Goal: Use online tool/utility: Utilize a website feature to perform a specific function

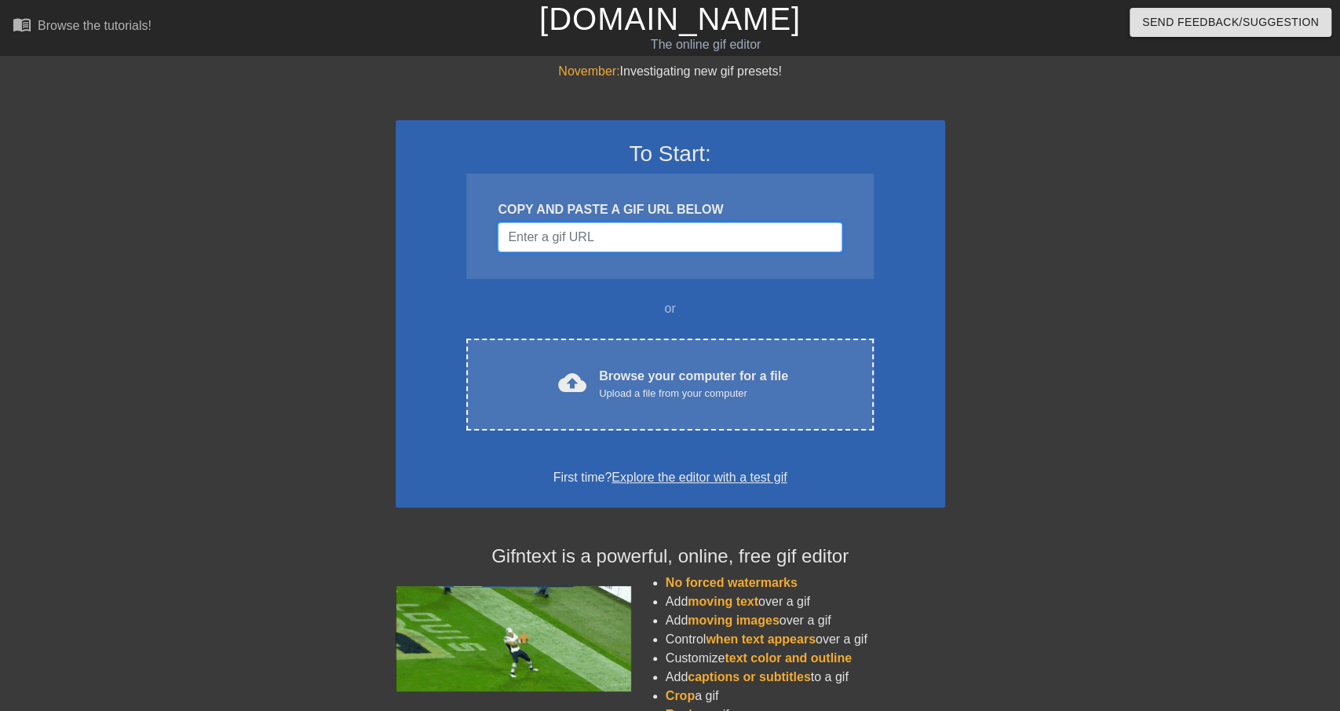
click at [634, 237] on input "Username" at bounding box center [670, 237] width 344 height 30
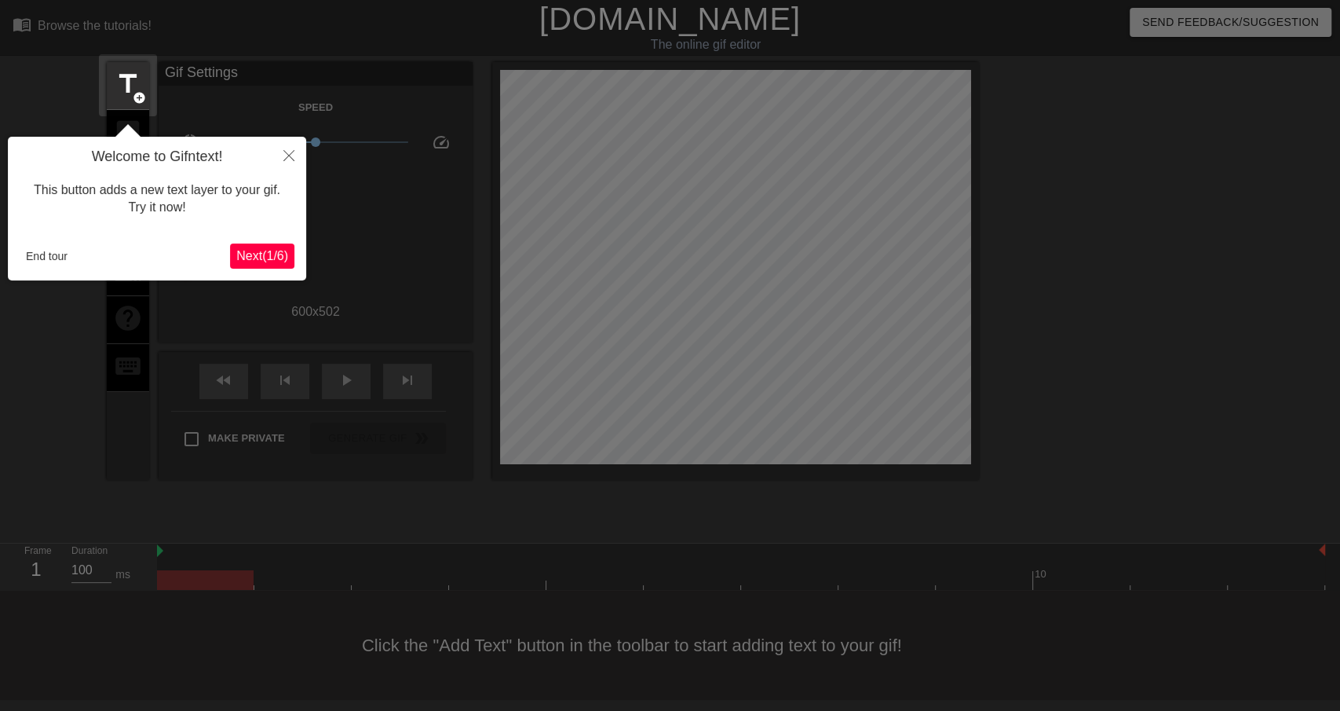
click at [260, 258] on span "Next ( 1 / 6 )" at bounding box center [262, 255] width 52 height 13
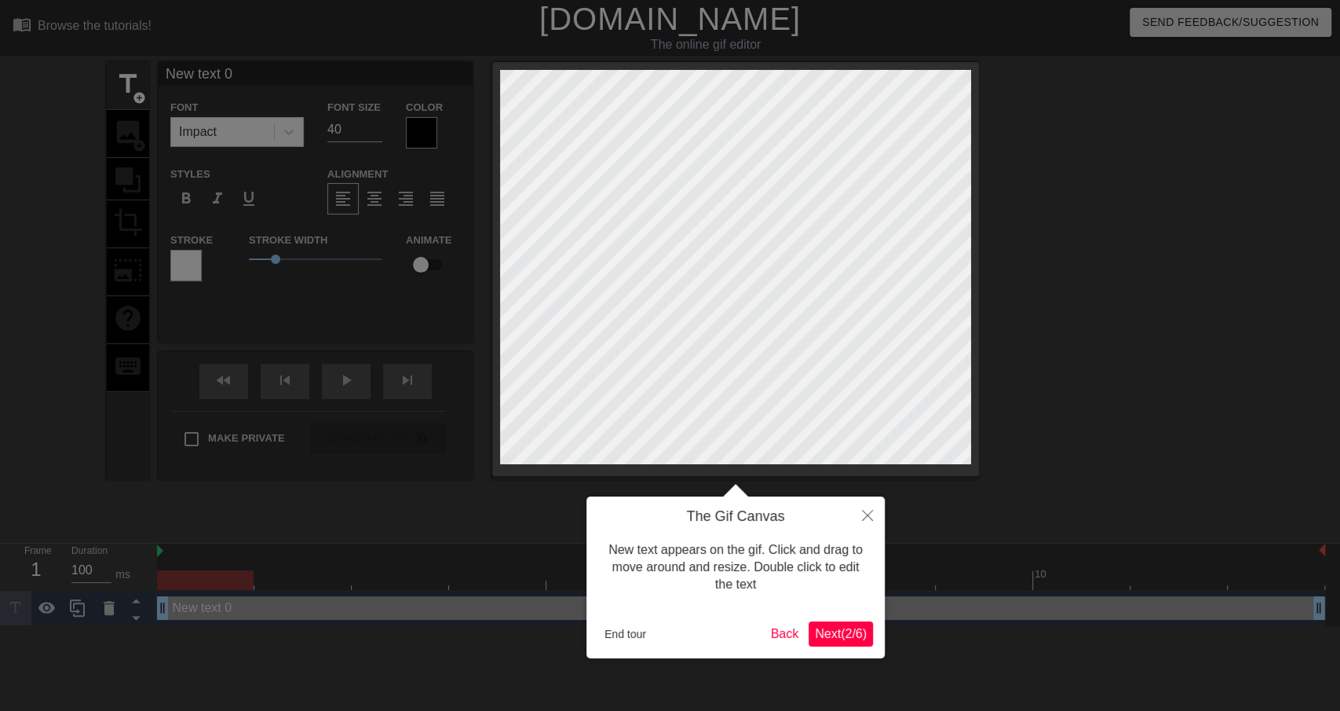
click at [860, 631] on span "Next ( 2 / 6 )" at bounding box center [841, 633] width 52 height 13
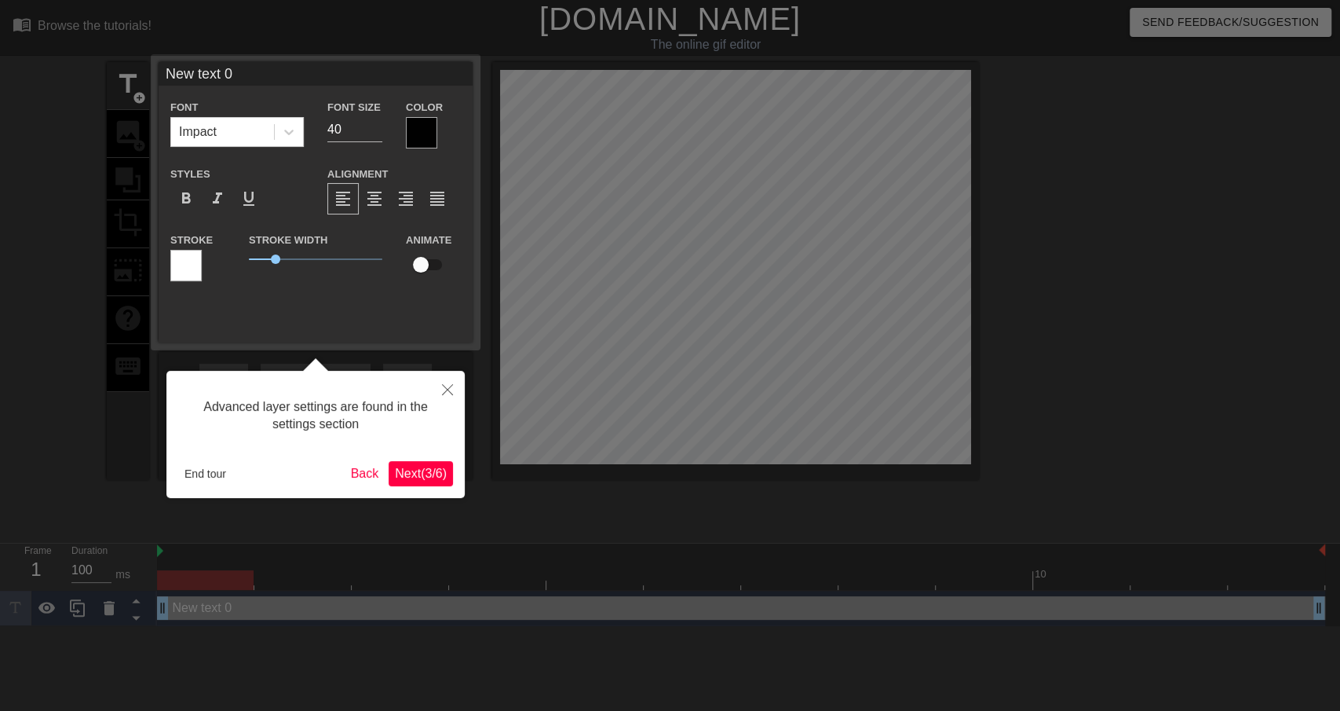
click at [425, 468] on span "Next ( 3 / 6 )" at bounding box center [421, 472] width 52 height 13
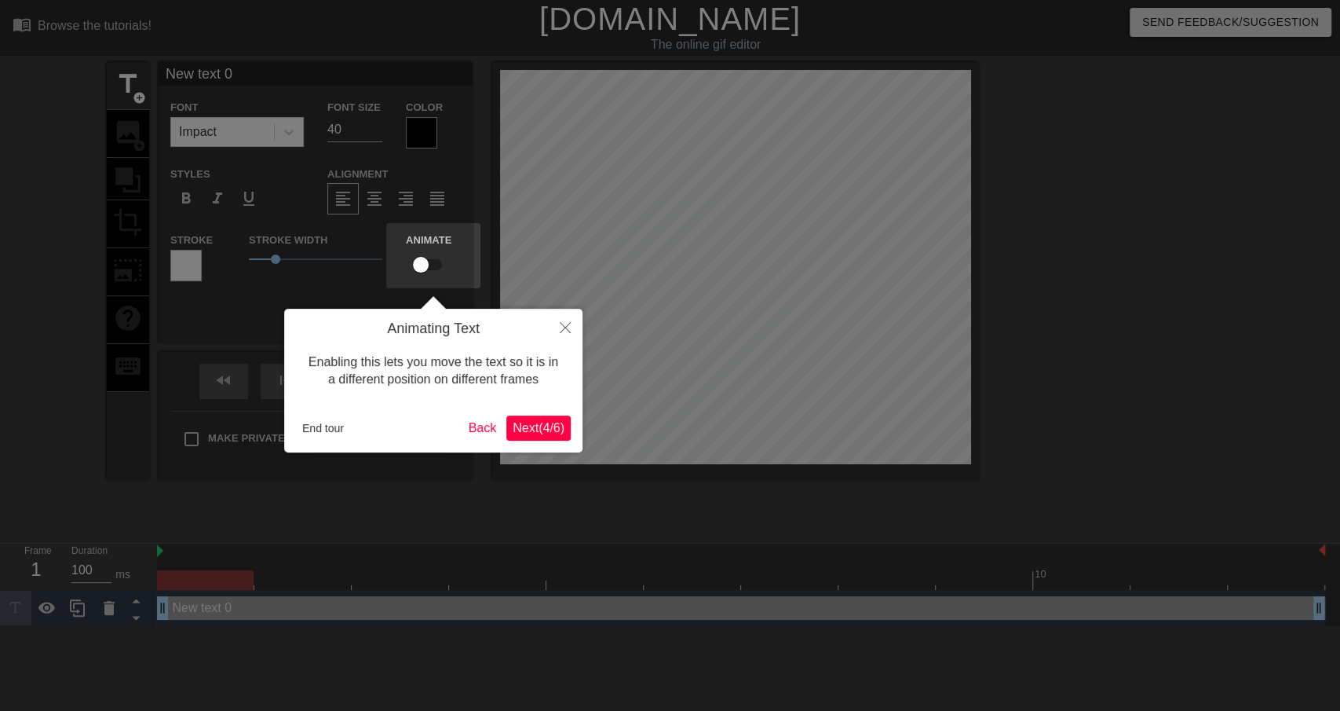
click at [525, 428] on span "Next ( 4 / 6 )" at bounding box center [539, 427] width 52 height 13
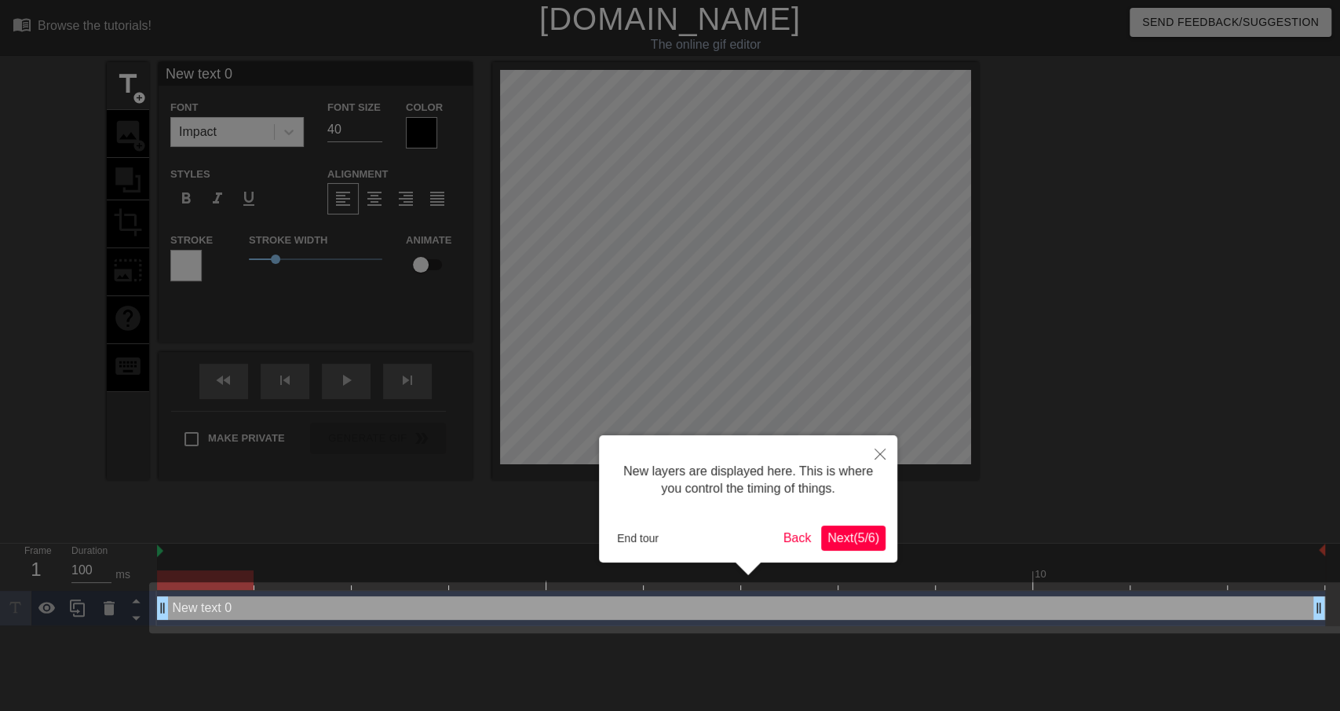
click at [846, 537] on span "Next ( 5 / 6 )" at bounding box center [854, 537] width 52 height 13
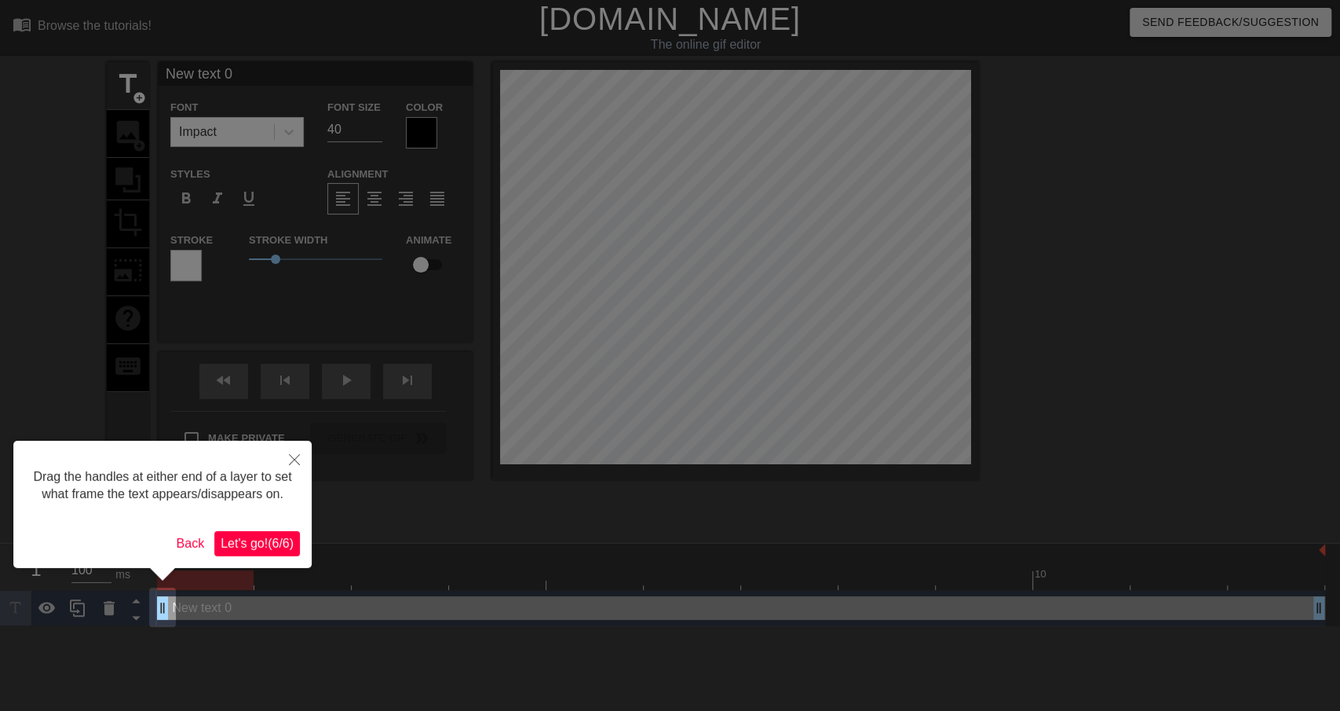
click at [277, 543] on span "Let's go! ( 6 / 6 )" at bounding box center [257, 542] width 73 height 13
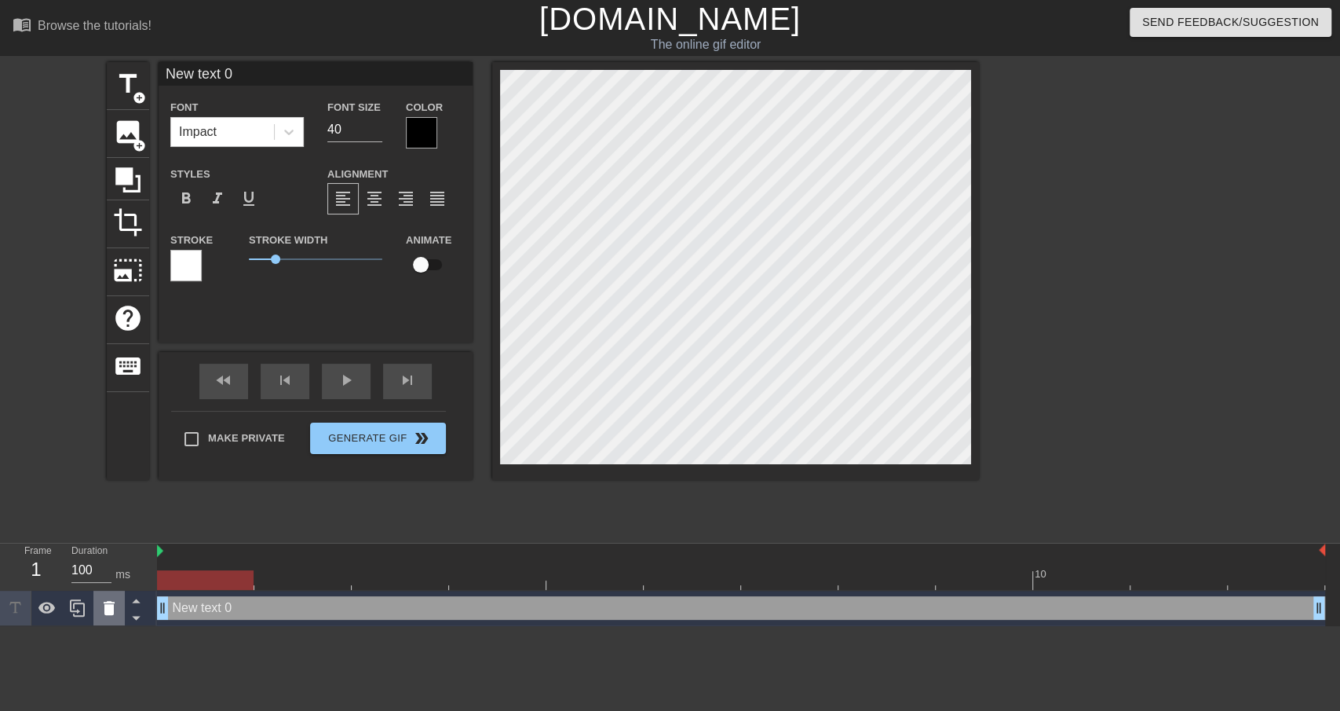
click at [111, 604] on icon at bounding box center [109, 607] width 19 height 19
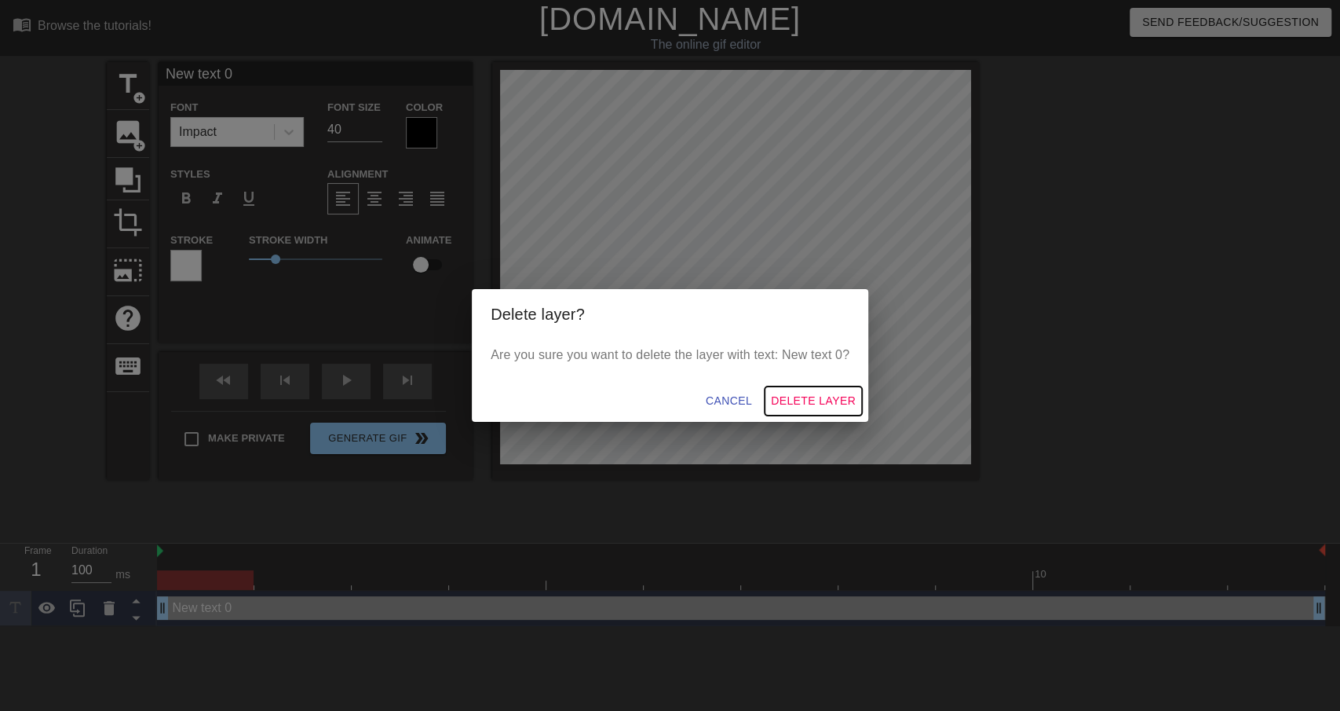
click at [811, 395] on span "Delete Layer" at bounding box center [813, 401] width 85 height 20
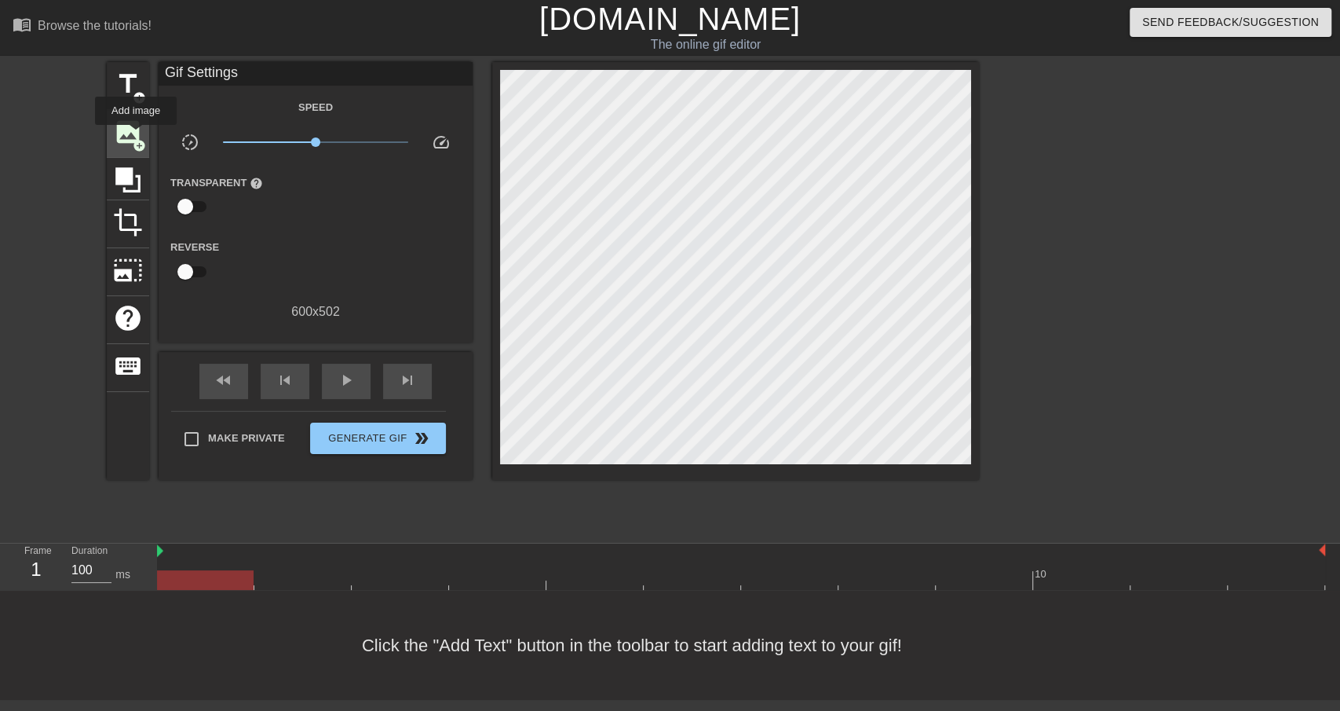
click at [136, 136] on span "image" at bounding box center [128, 132] width 30 height 30
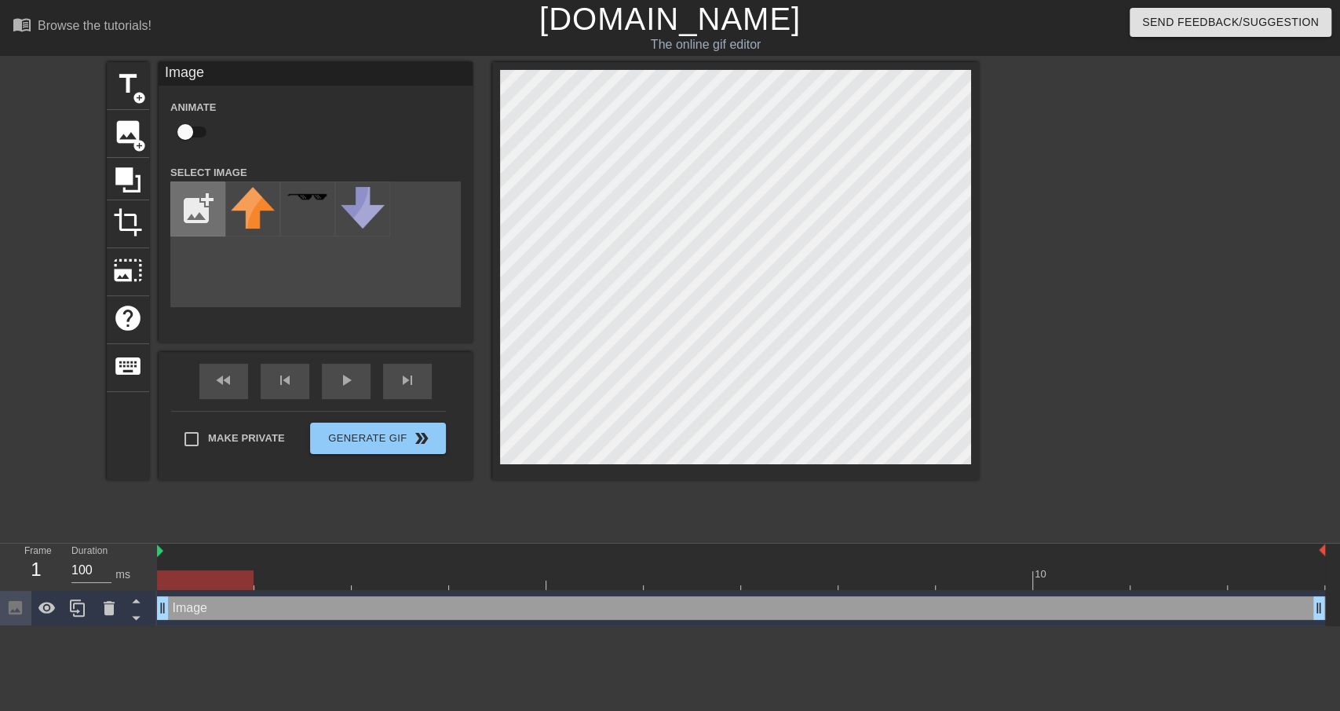
click at [200, 219] on input "file" at bounding box center [197, 208] width 53 height 53
click at [111, 605] on icon at bounding box center [109, 608] width 11 height 14
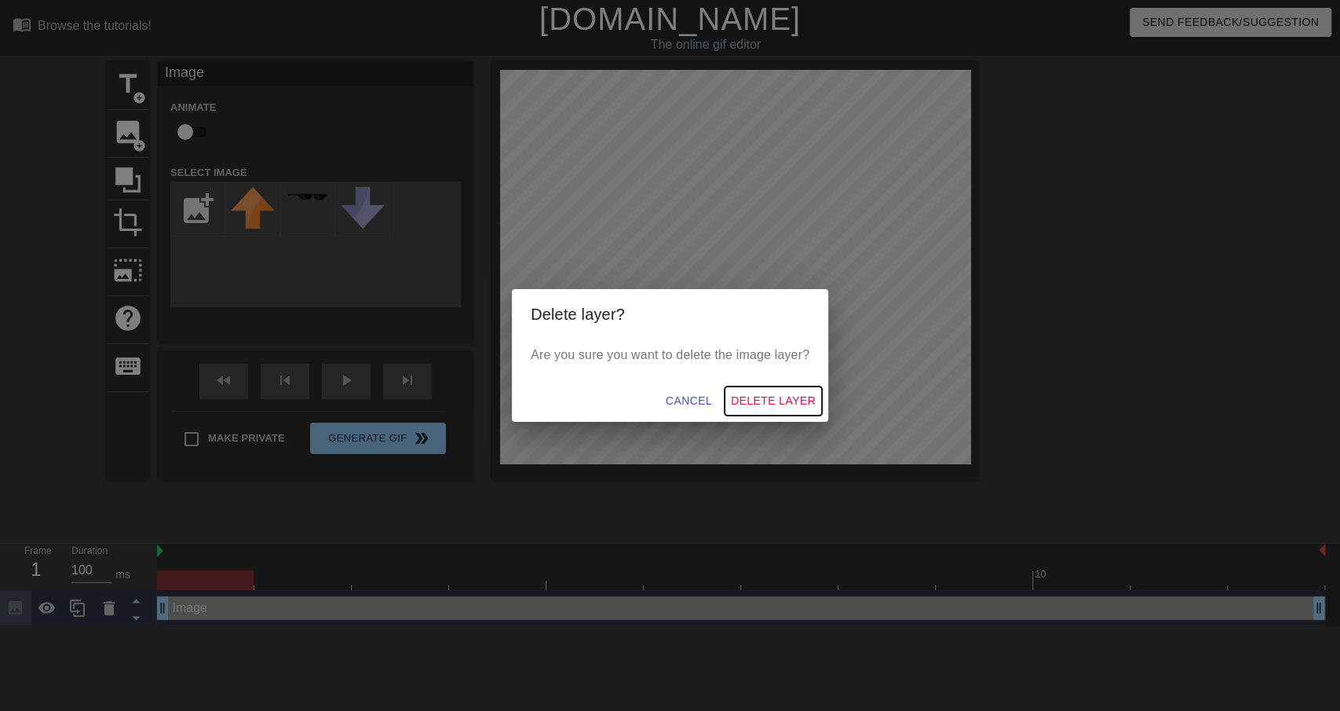
click at [775, 400] on span "Delete Layer" at bounding box center [773, 401] width 85 height 20
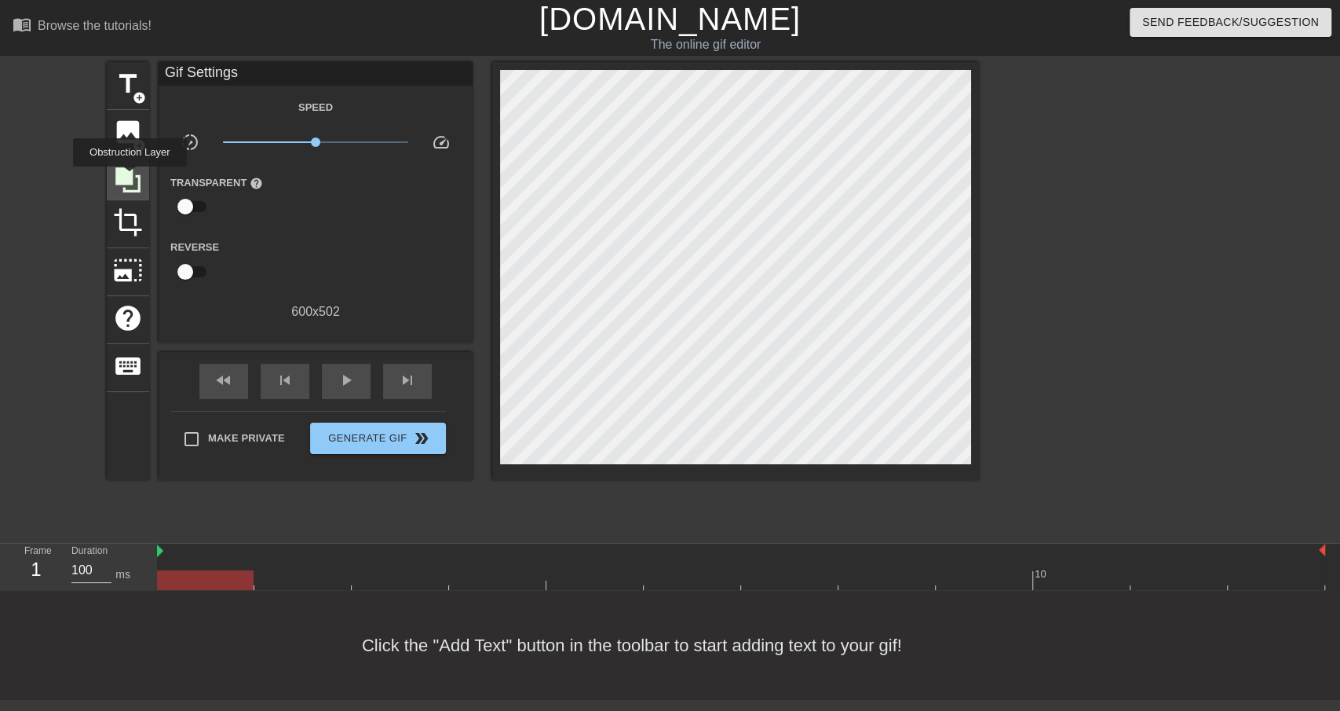
click at [130, 177] on icon at bounding box center [127, 179] width 25 height 25
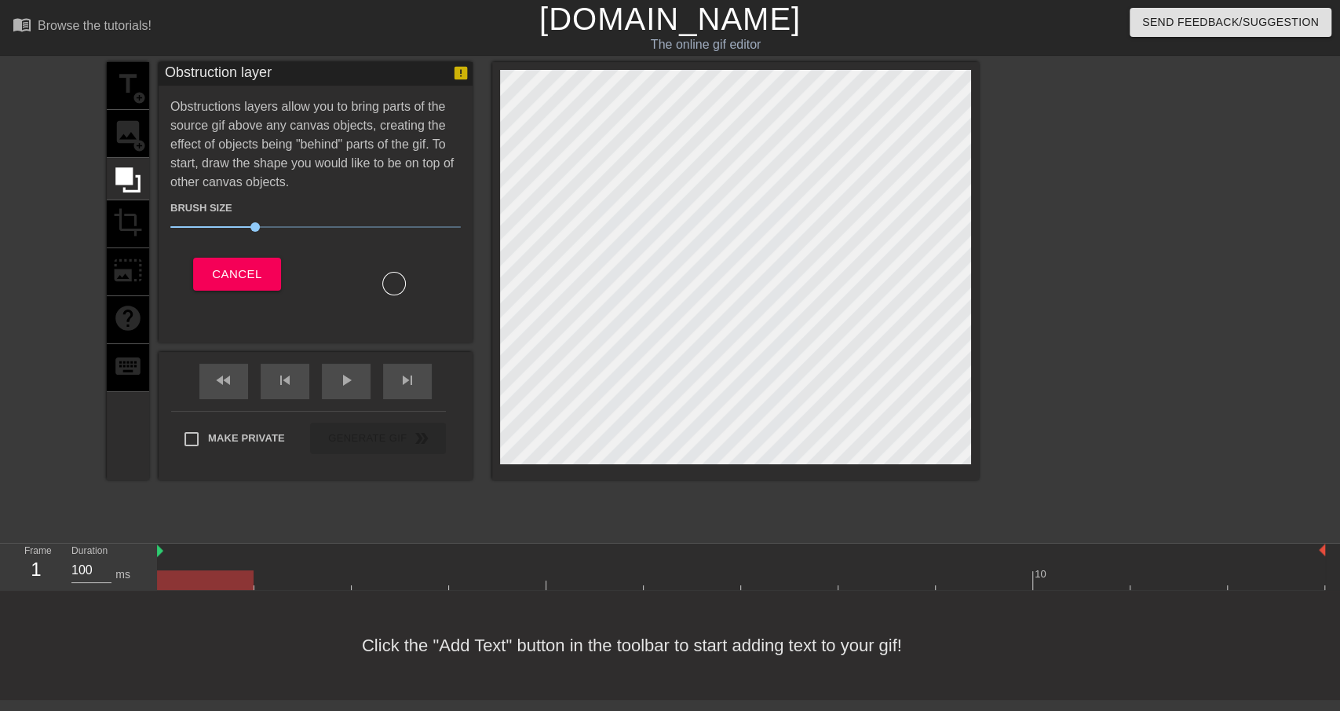
click at [128, 141] on div "title add_circle image add_circle crop photo_size_select_large help keyboard" at bounding box center [128, 271] width 42 height 418
click at [139, 123] on div "title add_circle image add_circle crop photo_size_select_large help keyboard" at bounding box center [128, 271] width 42 height 418
click at [235, 264] on span "Cancel" at bounding box center [236, 274] width 49 height 20
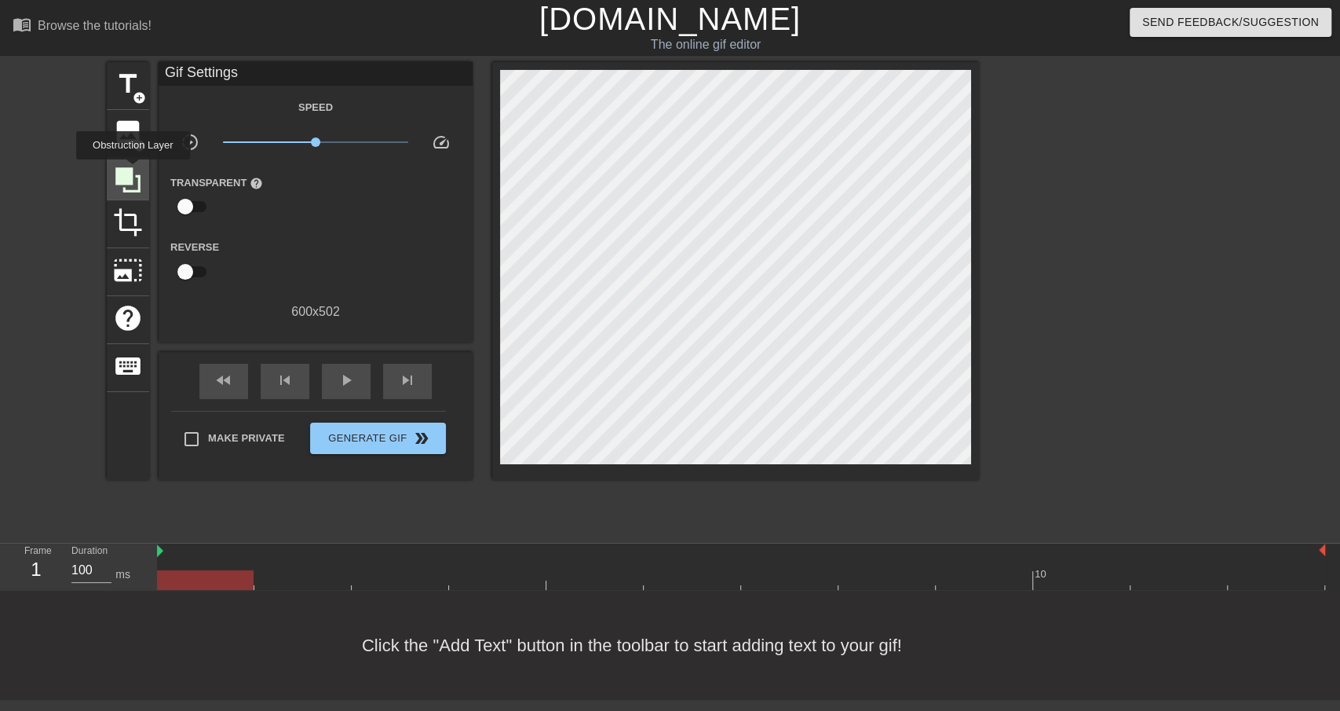
click at [133, 170] on icon at bounding box center [127, 179] width 25 height 25
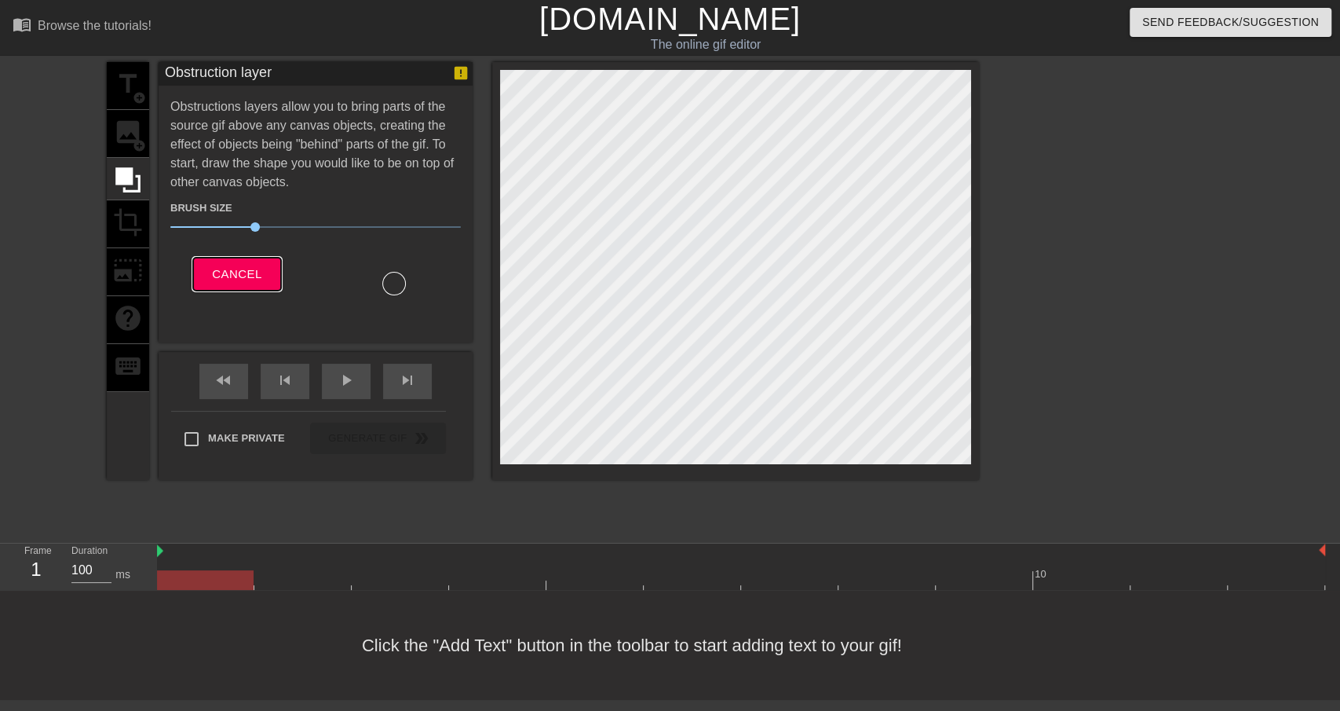
click at [248, 273] on span "Cancel" at bounding box center [236, 274] width 49 height 20
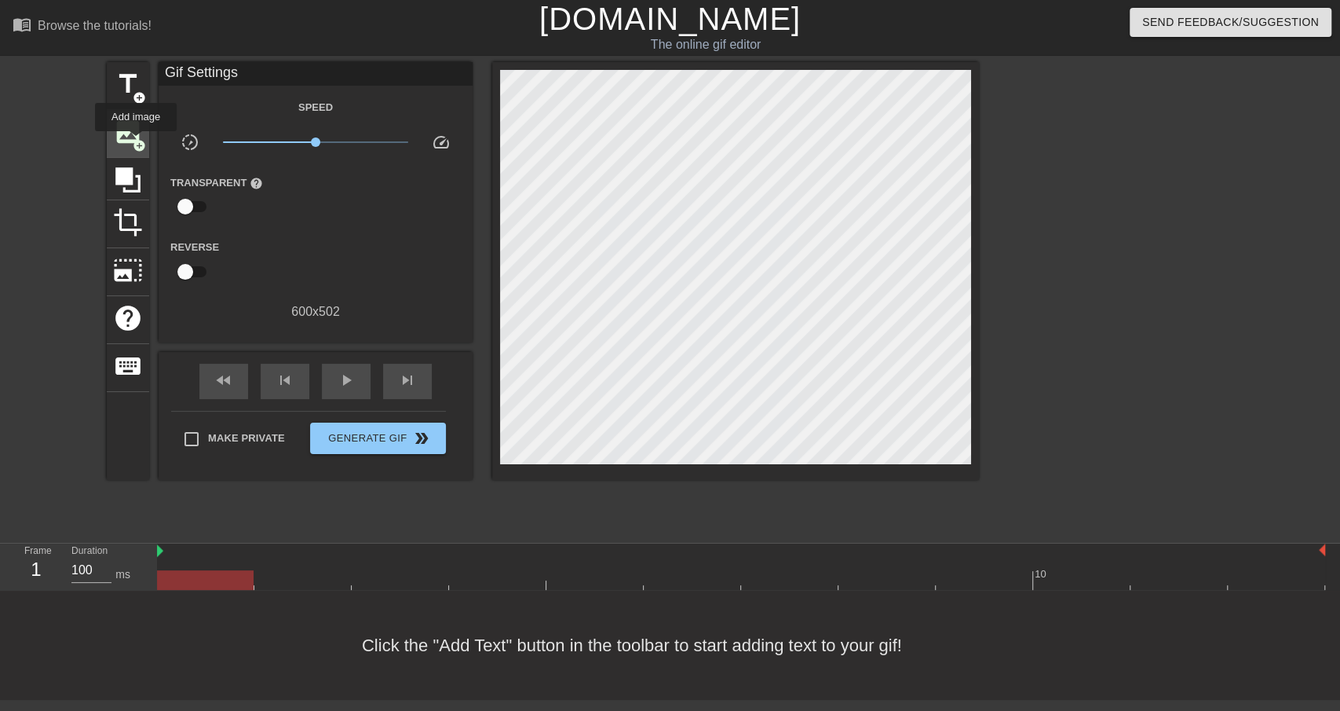
click at [134, 142] on span "add_circle" at bounding box center [139, 145] width 13 height 13
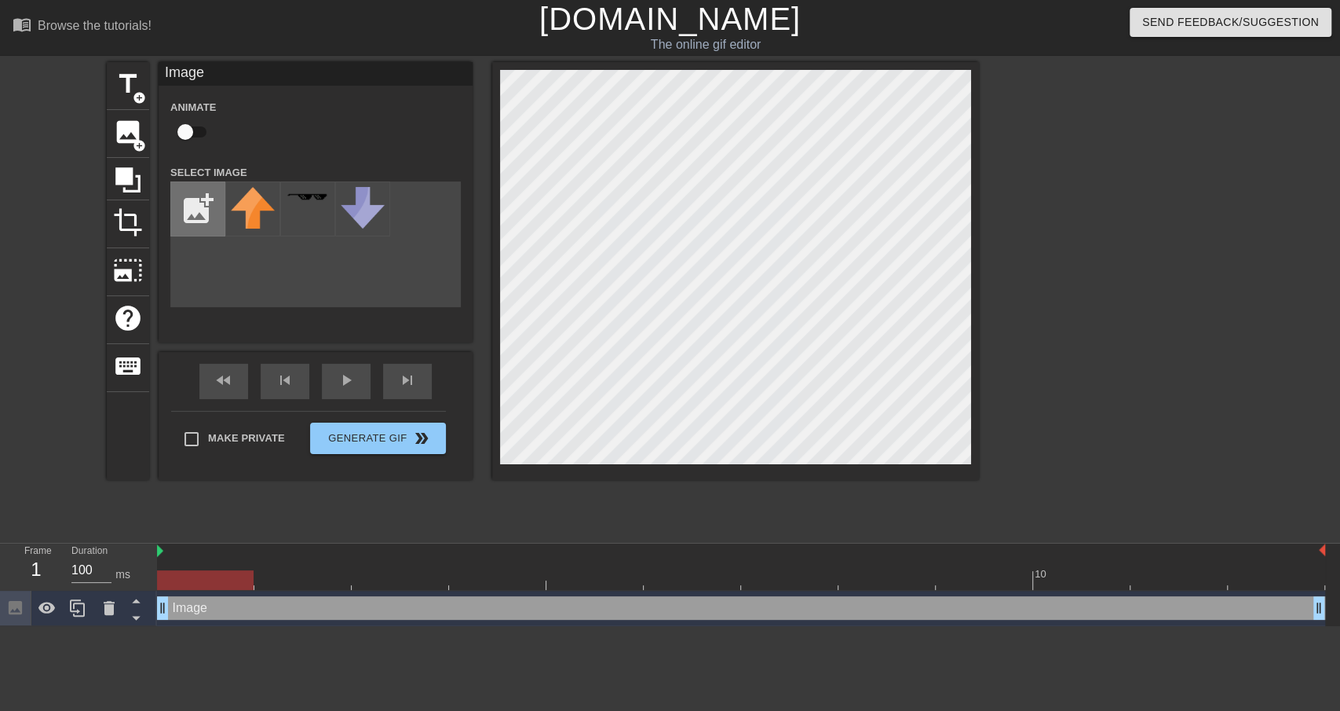
click at [193, 201] on input "file" at bounding box center [197, 208] width 53 height 53
click at [196, 193] on input "file" at bounding box center [197, 208] width 53 height 53
click at [211, 214] on input "file" at bounding box center [197, 208] width 53 height 53
type input "C:\fakepath\screamer.png"
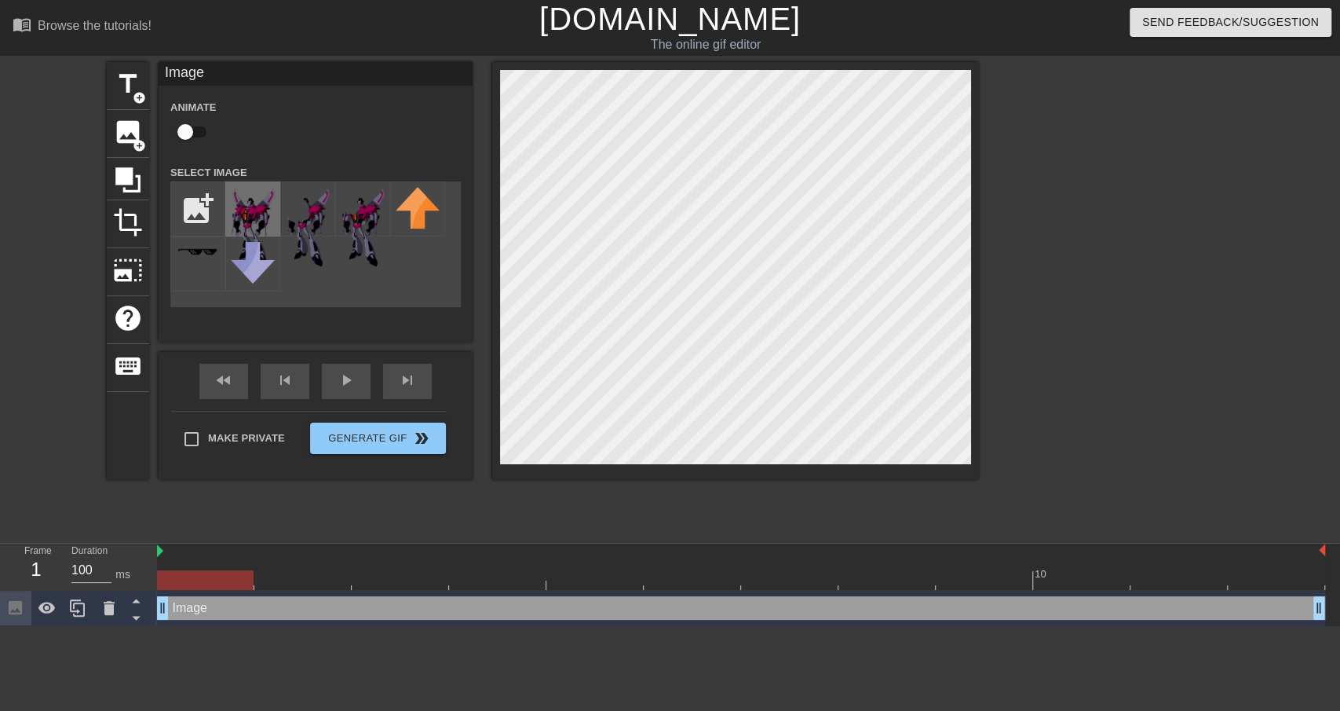
click at [269, 207] on img at bounding box center [253, 227] width 44 height 80
drag, startPoint x: 164, startPoint y: 608, endPoint x: 174, endPoint y: 608, distance: 10.2
click at [174, 608] on div "Image drag_handle drag_handle" at bounding box center [741, 608] width 1168 height 24
click at [194, 602] on div "Image drag_handle drag_handle" at bounding box center [741, 608] width 1168 height 24
click at [199, 578] on div at bounding box center [205, 580] width 97 height 20
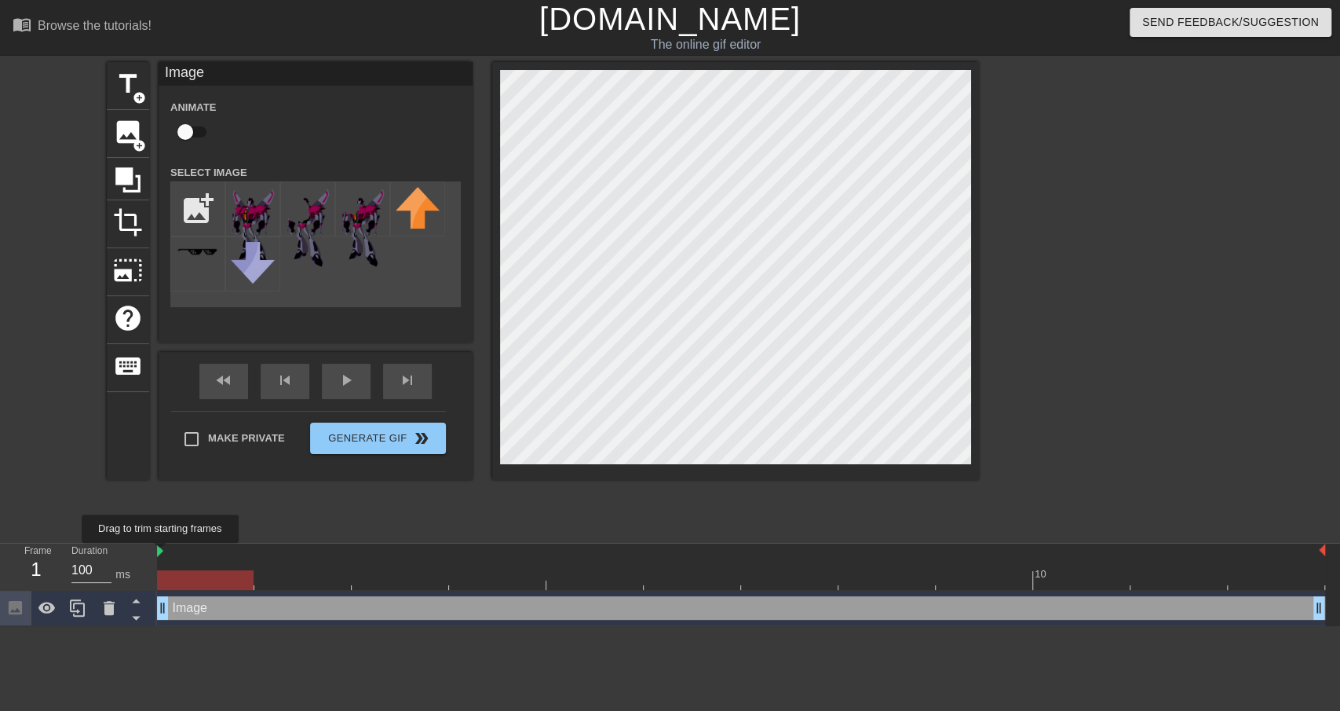
click at [161, 554] on img at bounding box center [160, 550] width 6 height 13
click at [156, 549] on div at bounding box center [157, 551] width 8 height 16
drag, startPoint x: 159, startPoint y: 550, endPoint x: 174, endPoint y: 552, distance: 15.0
click at [174, 552] on div at bounding box center [741, 551] width 1168 height 16
drag, startPoint x: 176, startPoint y: 577, endPoint x: 207, endPoint y: 577, distance: 30.6
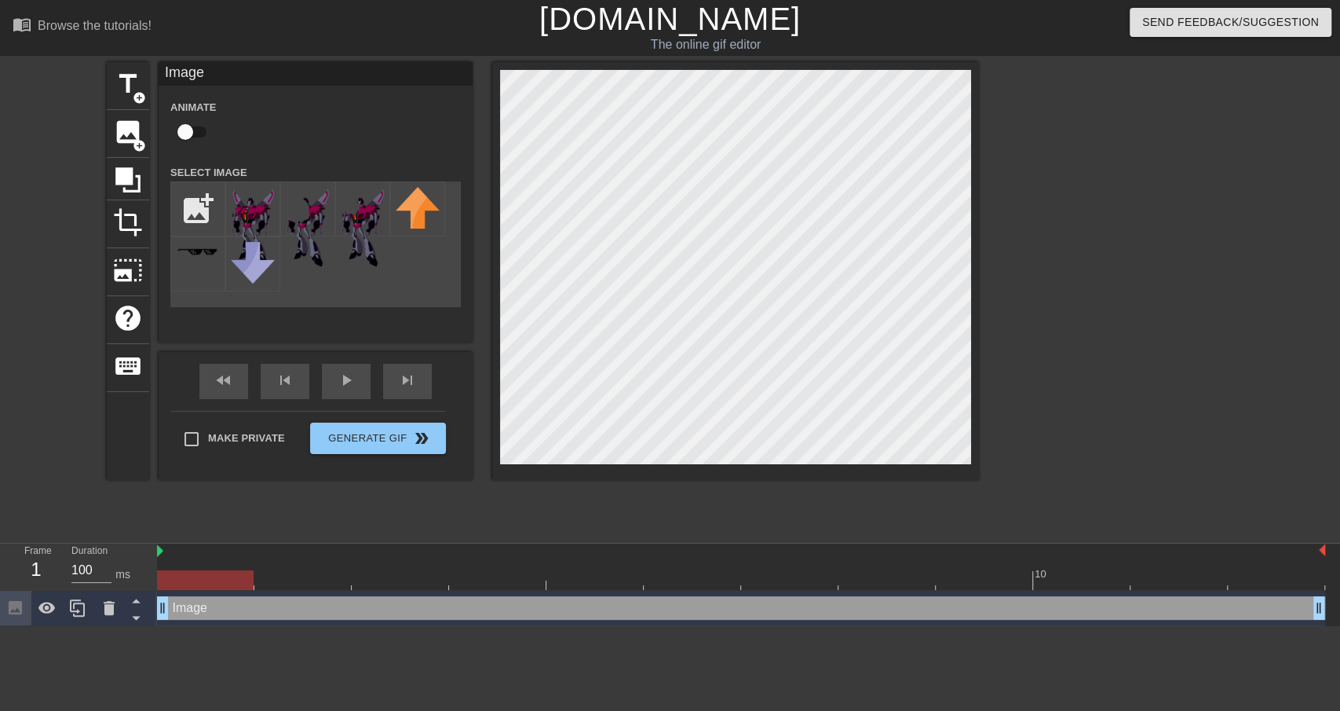
click at [206, 577] on div at bounding box center [205, 580] width 97 height 20
click at [239, 576] on div at bounding box center [205, 580] width 97 height 20
drag, startPoint x: 165, startPoint y: 605, endPoint x: 184, endPoint y: 605, distance: 18.8
click at [184, 605] on div "Image drag_handle drag_handle" at bounding box center [741, 608] width 1168 height 24
drag, startPoint x: 1317, startPoint y: 612, endPoint x: 1267, endPoint y: 620, distance: 50.9
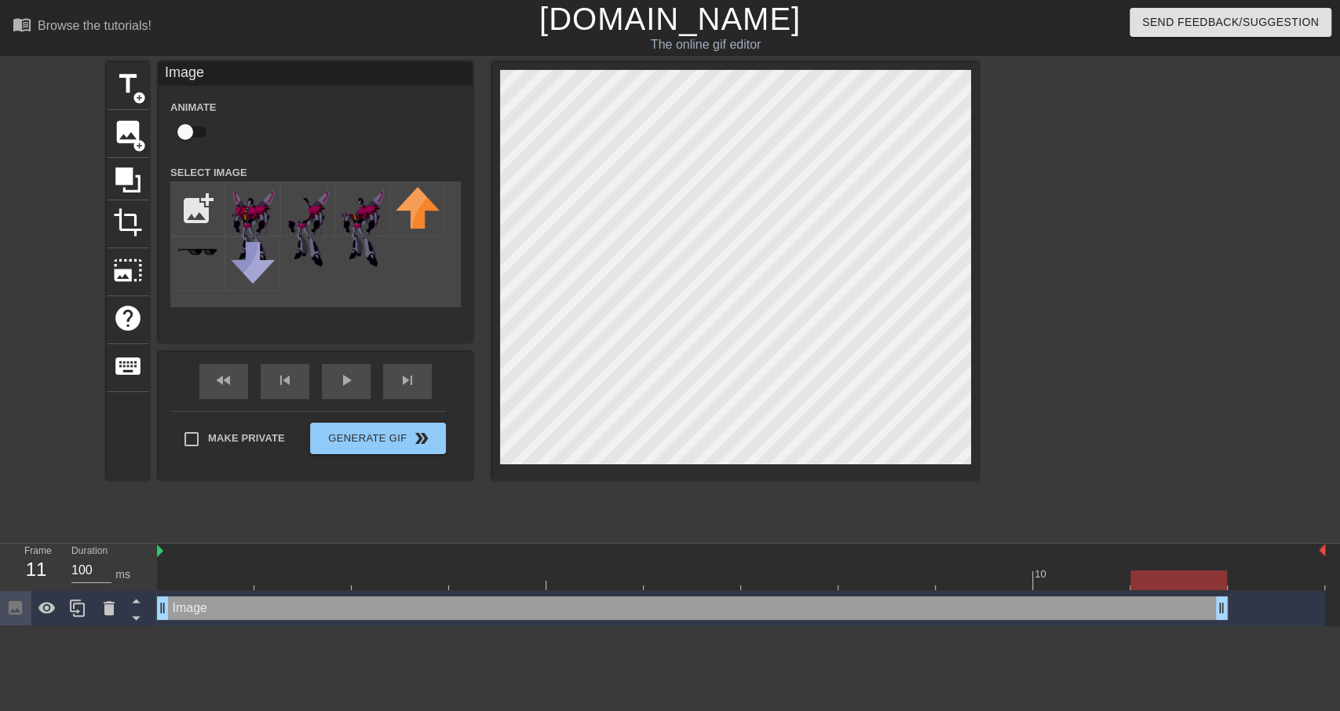
click at [1267, 620] on div "Image drag_handle drag_handle" at bounding box center [741, 607] width 1168 height 35
drag, startPoint x: 1227, startPoint y: 613, endPoint x: 1212, endPoint y: 611, distance: 15.9
click at [1212, 611] on div "Image drag_handle drag_handle" at bounding box center [692, 608] width 1071 height 24
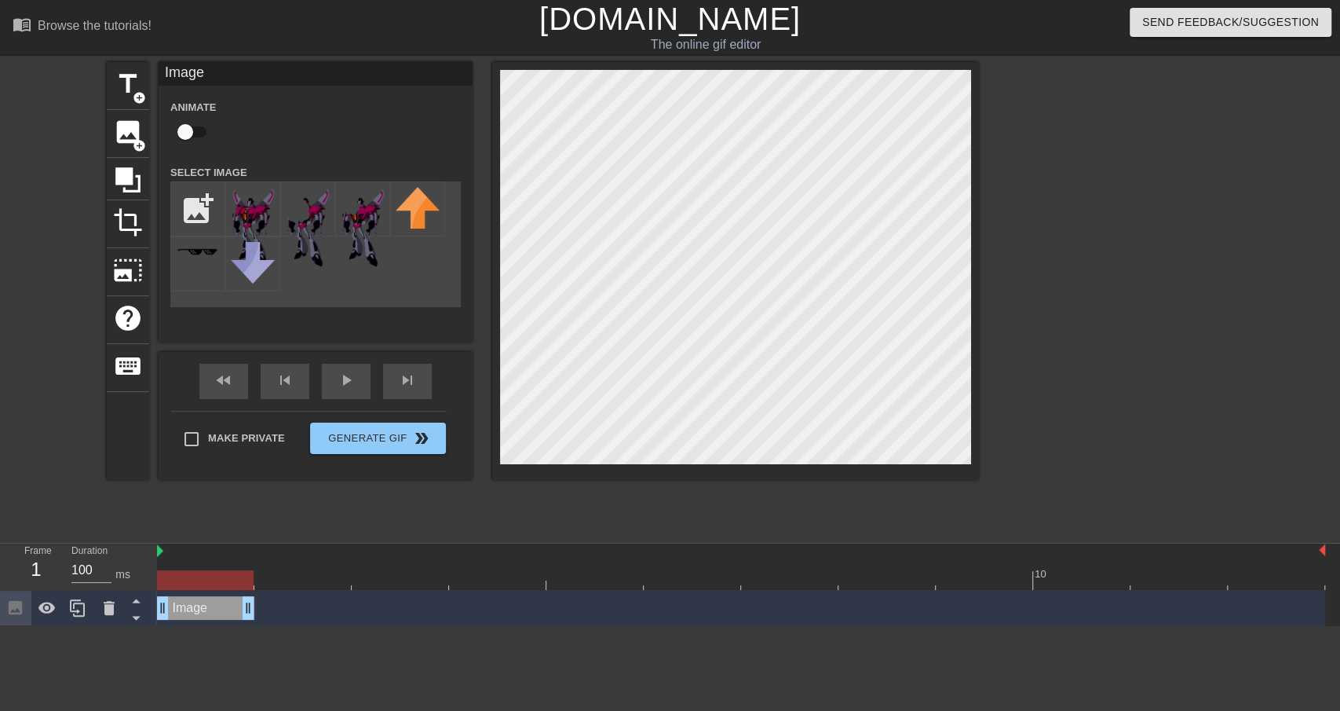
drag, startPoint x: 1224, startPoint y: 609, endPoint x: 228, endPoint y: 598, distance: 996.5
click at [228, 598] on div "Image drag_handle drag_handle" at bounding box center [205, 608] width 97 height 24
drag, startPoint x: 254, startPoint y: 613, endPoint x: 306, endPoint y: 613, distance: 52.6
click at [306, 613] on div "Image drag_handle drag_handle" at bounding box center [254, 608] width 195 height 24
click at [316, 576] on div at bounding box center [302, 580] width 97 height 20
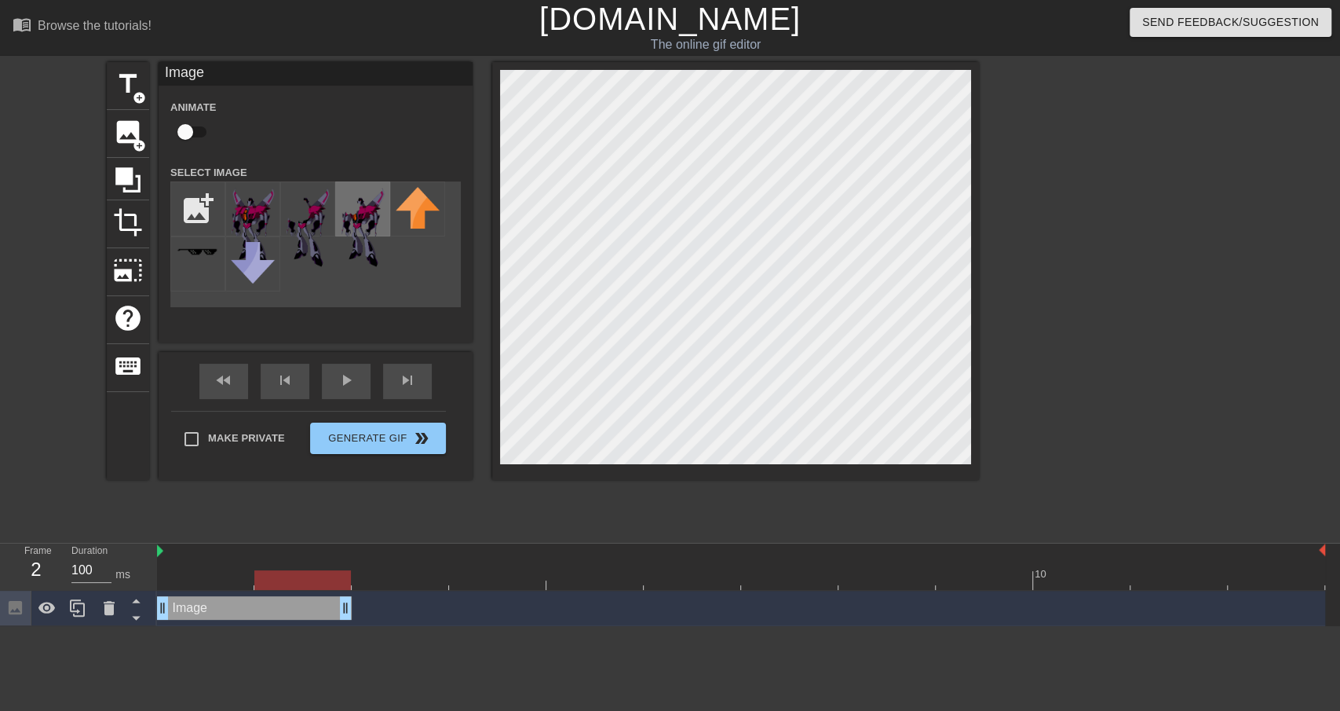
click at [370, 216] on img at bounding box center [363, 227] width 44 height 80
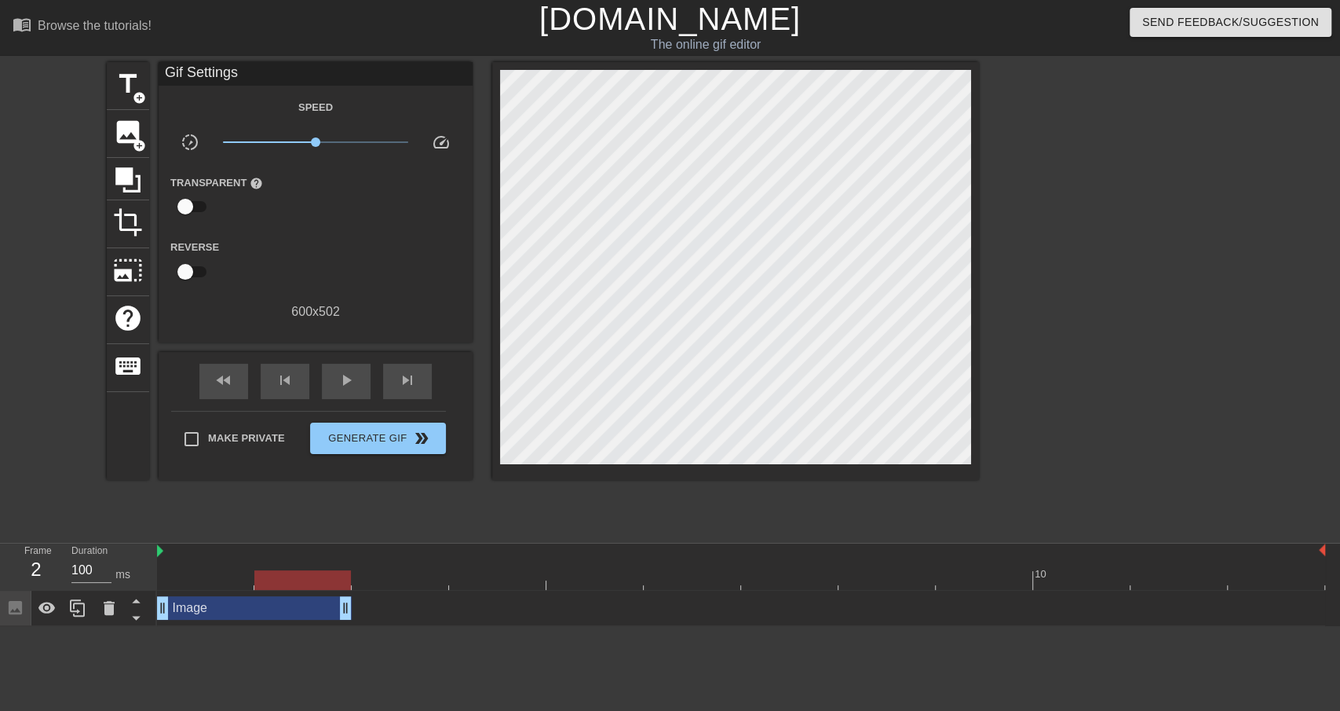
click at [368, 609] on div "Image drag_handle drag_handle" at bounding box center [741, 608] width 1168 height 24
click at [266, 611] on div "Image drag_handle drag_handle" at bounding box center [254, 608] width 195 height 24
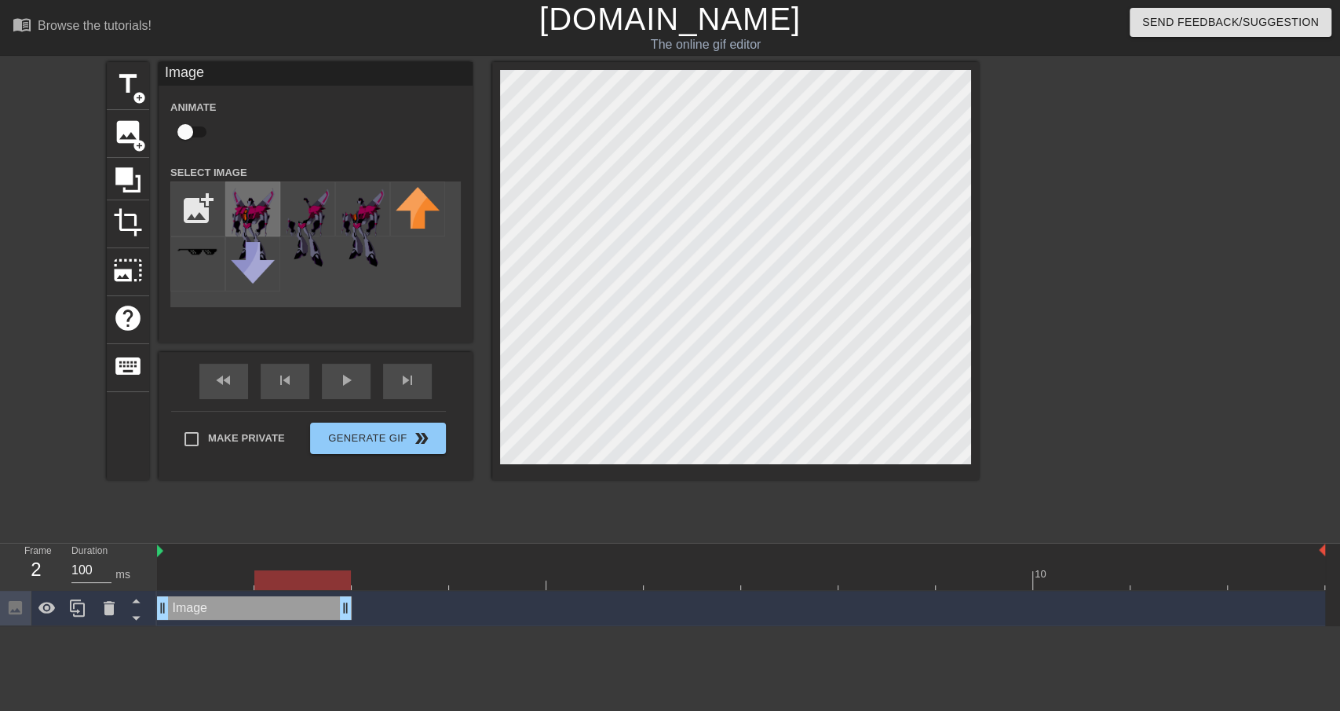
click at [258, 221] on img at bounding box center [253, 227] width 44 height 80
click at [133, 133] on span "image" at bounding box center [128, 132] width 30 height 30
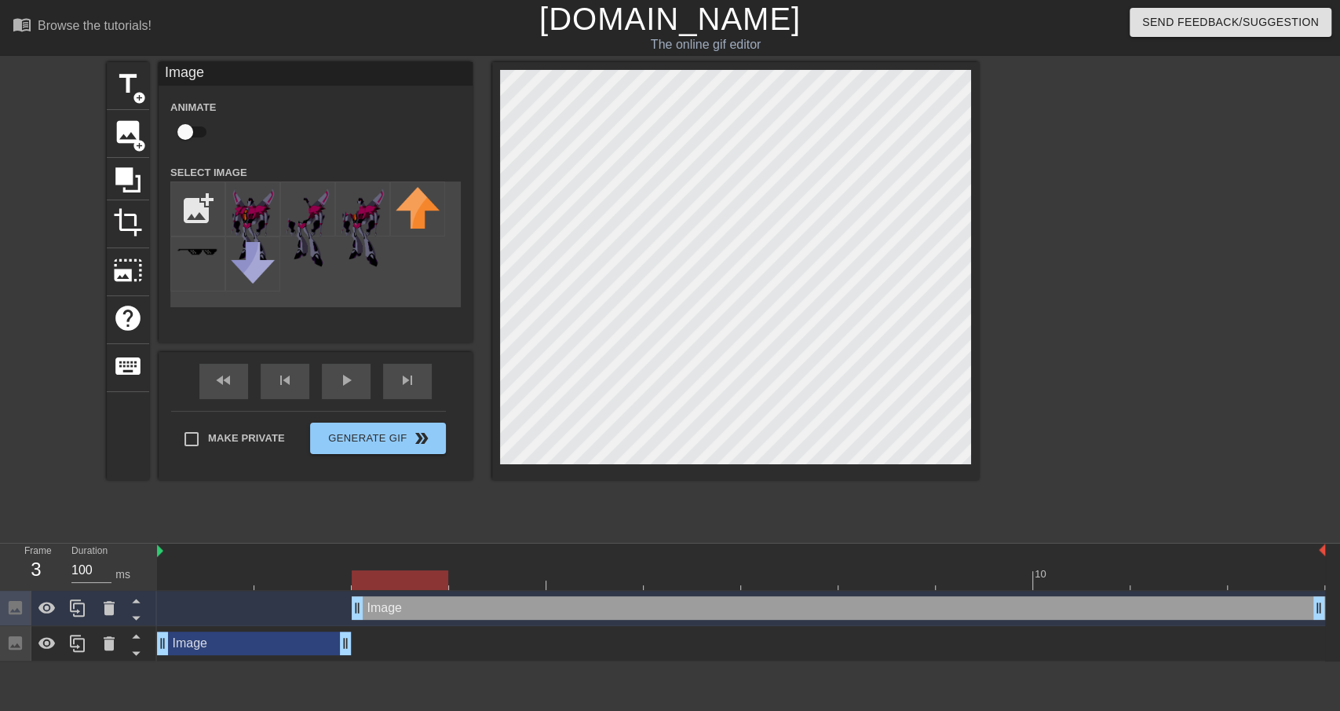
drag, startPoint x: 263, startPoint y: 610, endPoint x: 365, endPoint y: 609, distance: 102.1
click at [365, 609] on div "Image drag_handle drag_handle" at bounding box center [839, 608] width 974 height 24
click at [376, 605] on div "Image drag_handle drag_handle" at bounding box center [839, 608] width 974 height 24
click at [370, 215] on img at bounding box center [363, 227] width 44 height 80
drag, startPoint x: 359, startPoint y: 609, endPoint x: 310, endPoint y: 604, distance: 49.0
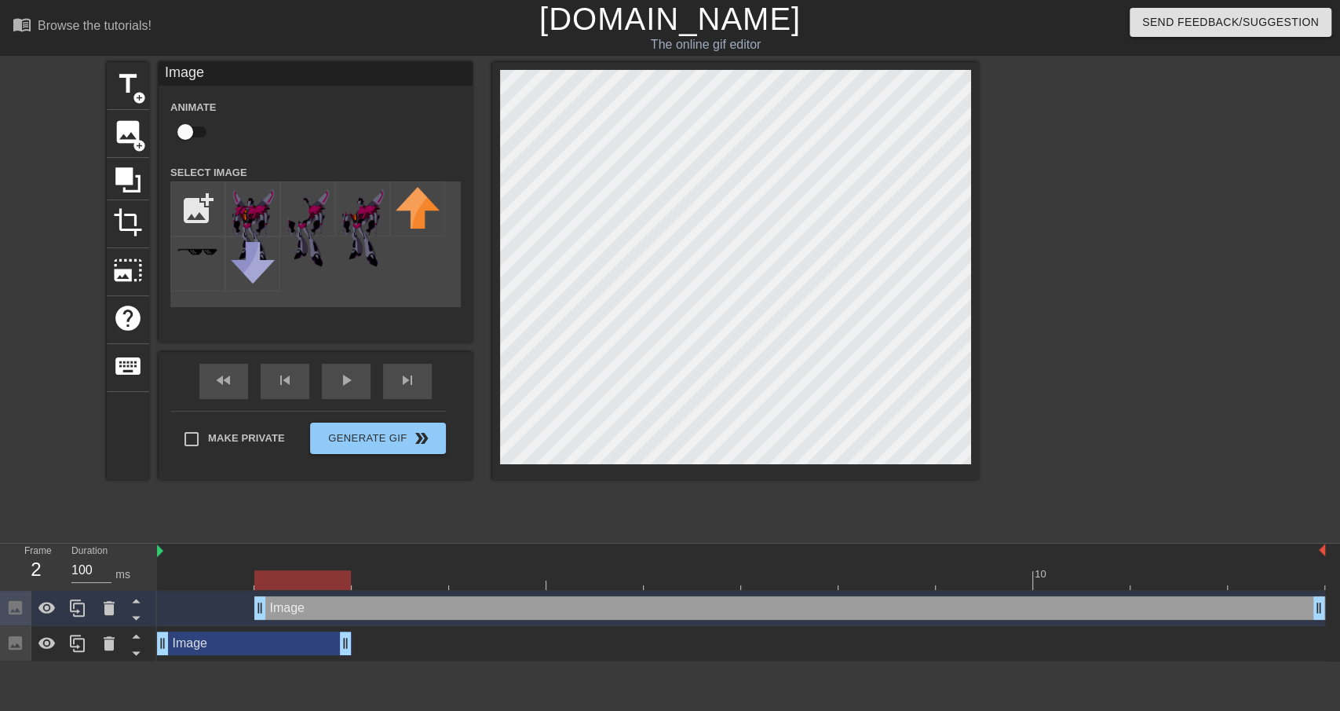
click at [310, 604] on div "Image drag_handle drag_handle" at bounding box center [789, 608] width 1071 height 24
drag, startPoint x: 263, startPoint y: 608, endPoint x: 274, endPoint y: 609, distance: 11.0
click at [274, 609] on div "Image drag_handle drag_handle" at bounding box center [789, 608] width 1071 height 24
click at [269, 642] on div "Image drag_handle drag_handle" at bounding box center [254, 643] width 195 height 24
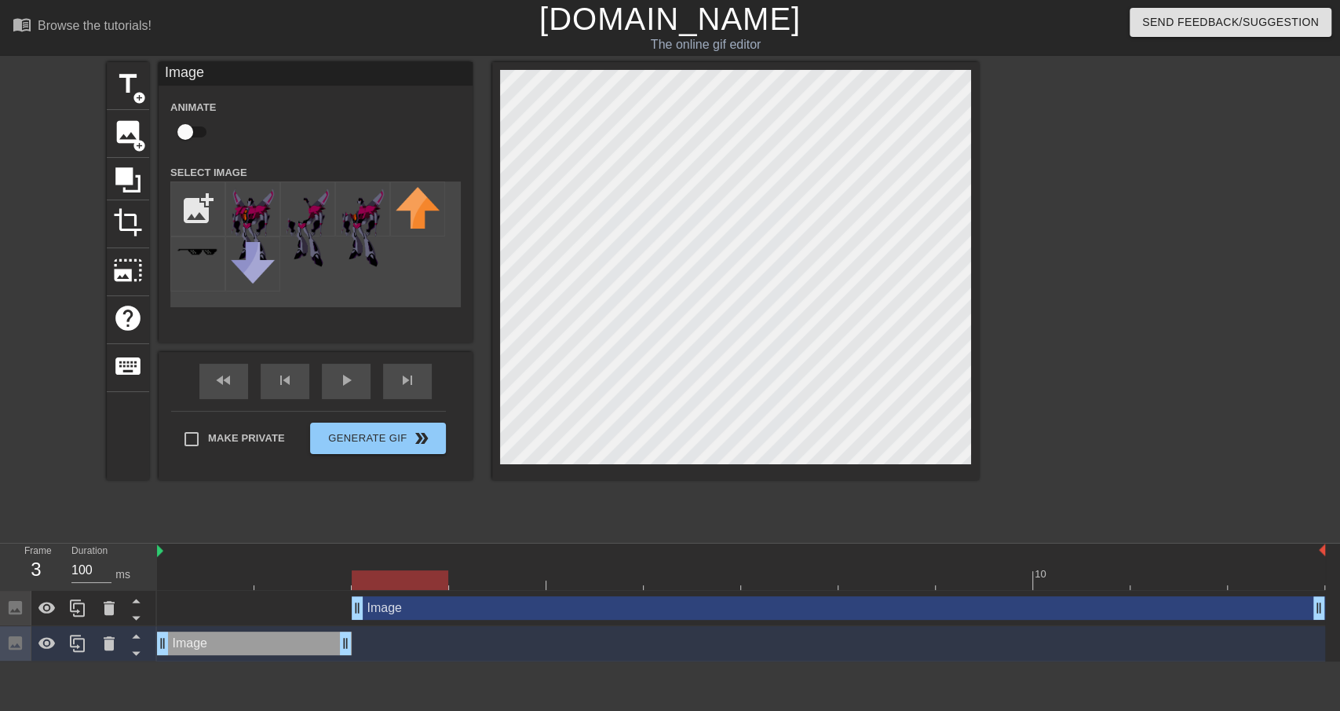
drag, startPoint x: 261, startPoint y: 605, endPoint x: 342, endPoint y: 604, distance: 80.1
click at [343, 605] on div "Image drag_handle drag_handle" at bounding box center [741, 608] width 1168 height 24
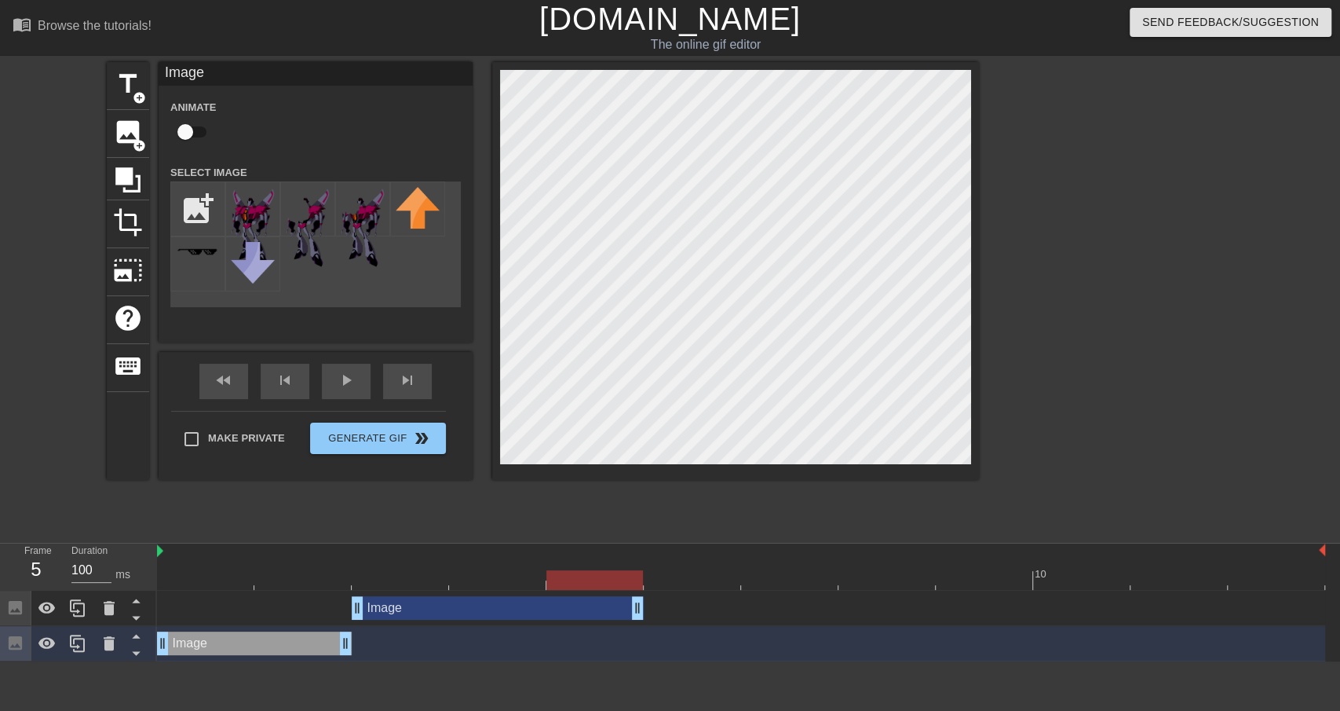
drag, startPoint x: 1323, startPoint y: 613, endPoint x: 610, endPoint y: 612, distance: 713.0
click at [621, 612] on div "Image drag_handle drag_handle" at bounding box center [498, 608] width 292 height 24
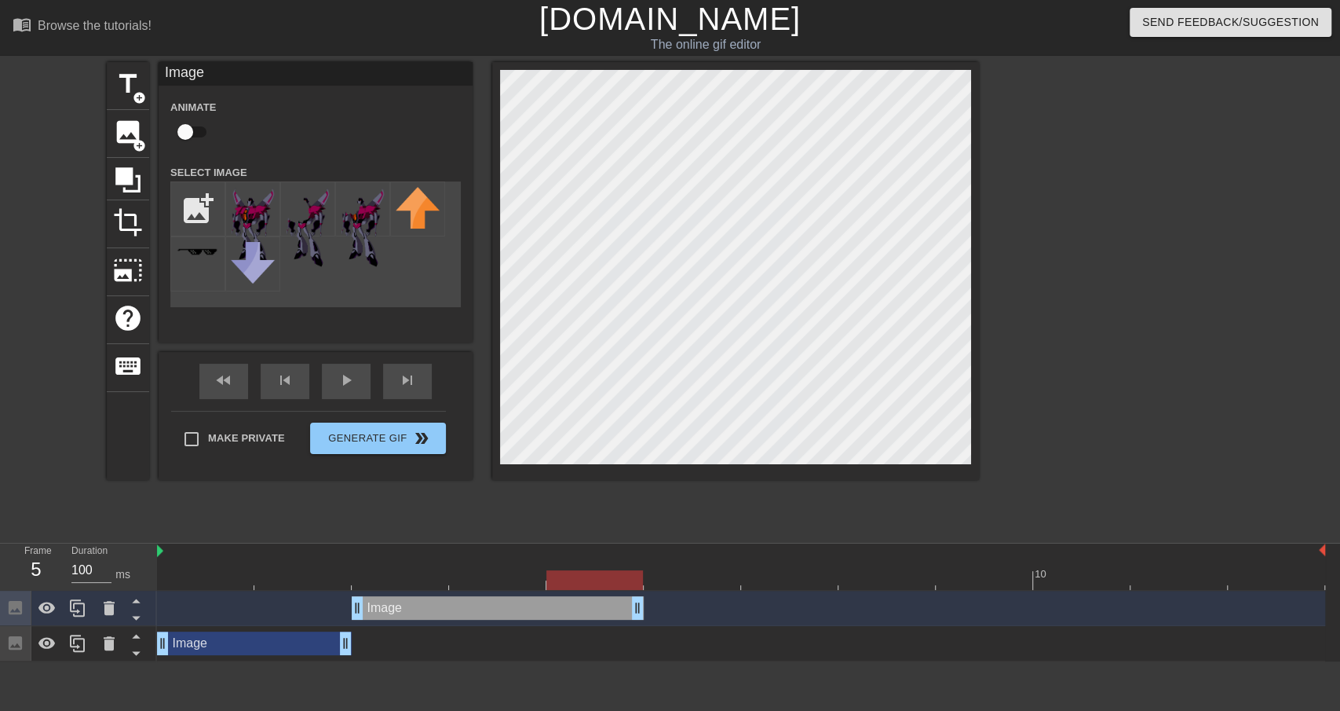
click at [206, 572] on div at bounding box center [741, 580] width 1168 height 20
drag, startPoint x: 218, startPoint y: 578, endPoint x: 662, endPoint y: 587, distance: 443.7
click at [662, 587] on div at bounding box center [692, 580] width 97 height 20
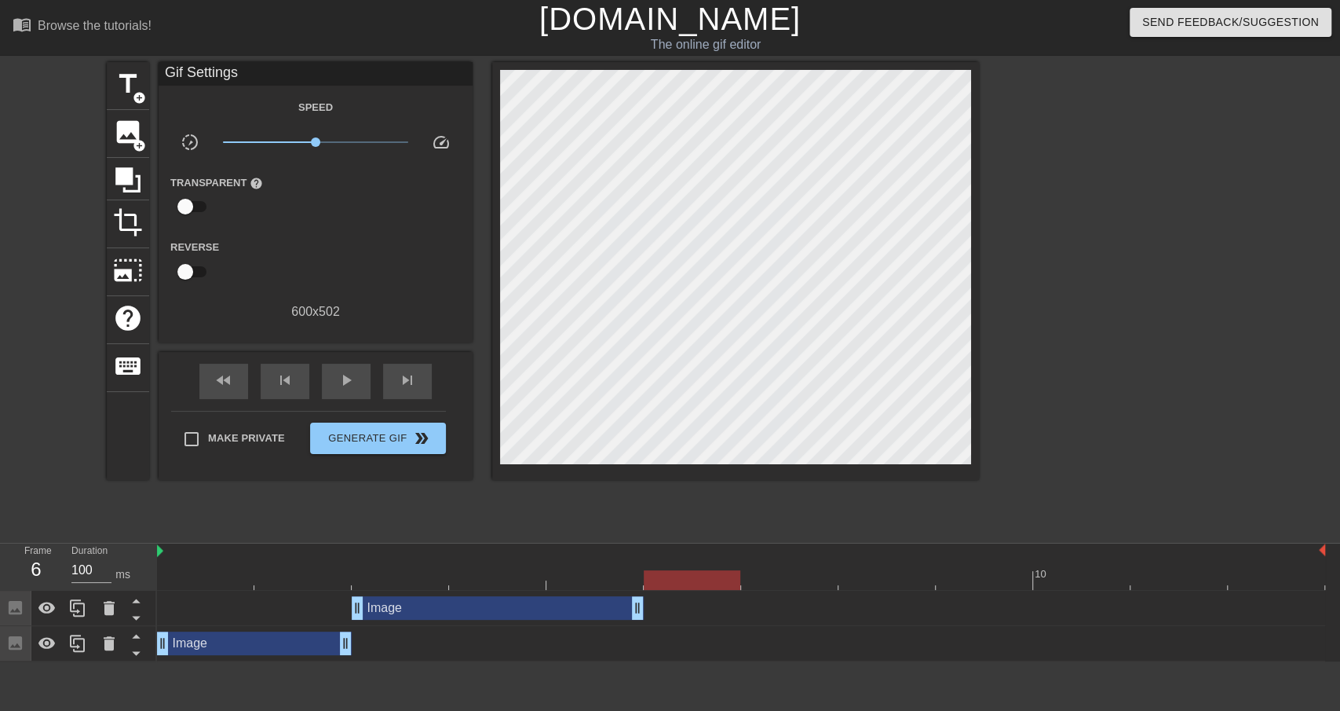
click at [480, 661] on html "menu_book Browse the tutorials! [DOMAIN_NAME] The online gif editor Send Feedba…" at bounding box center [670, 330] width 1340 height 661
click at [130, 130] on span "image" at bounding box center [128, 132] width 30 height 30
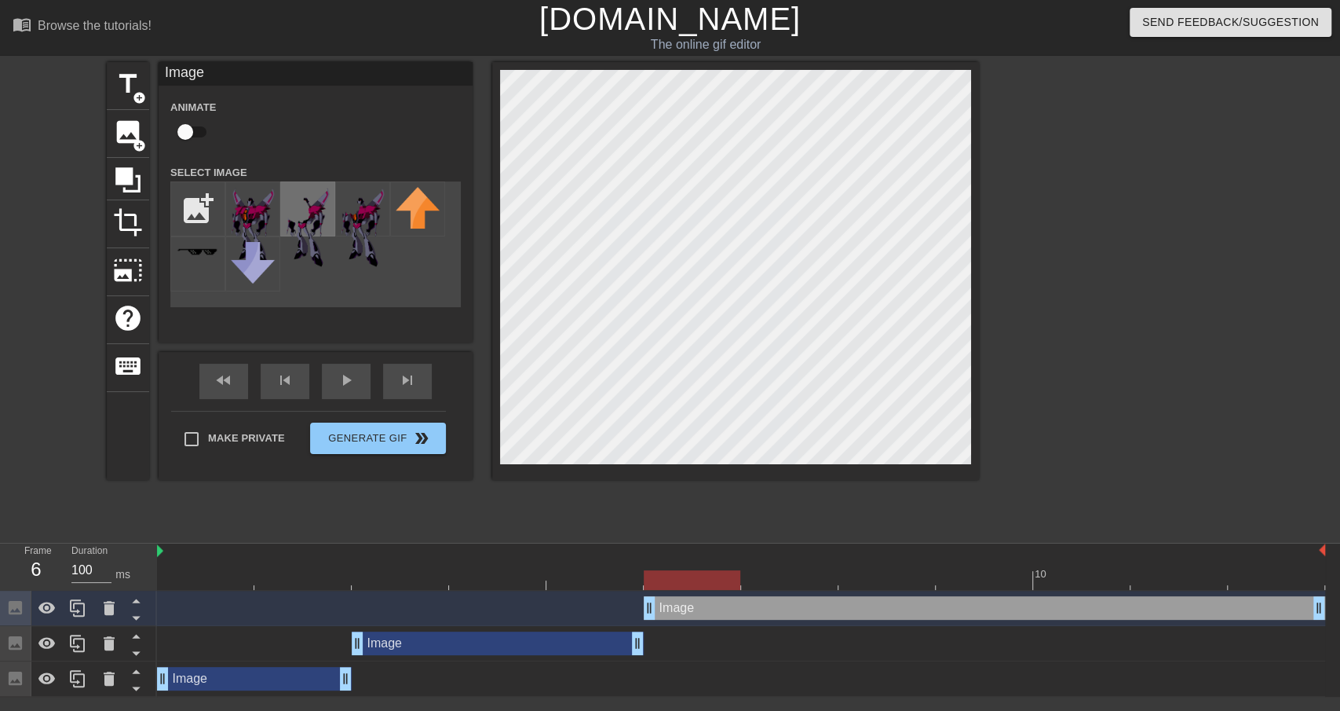
click at [317, 221] on img at bounding box center [308, 227] width 44 height 80
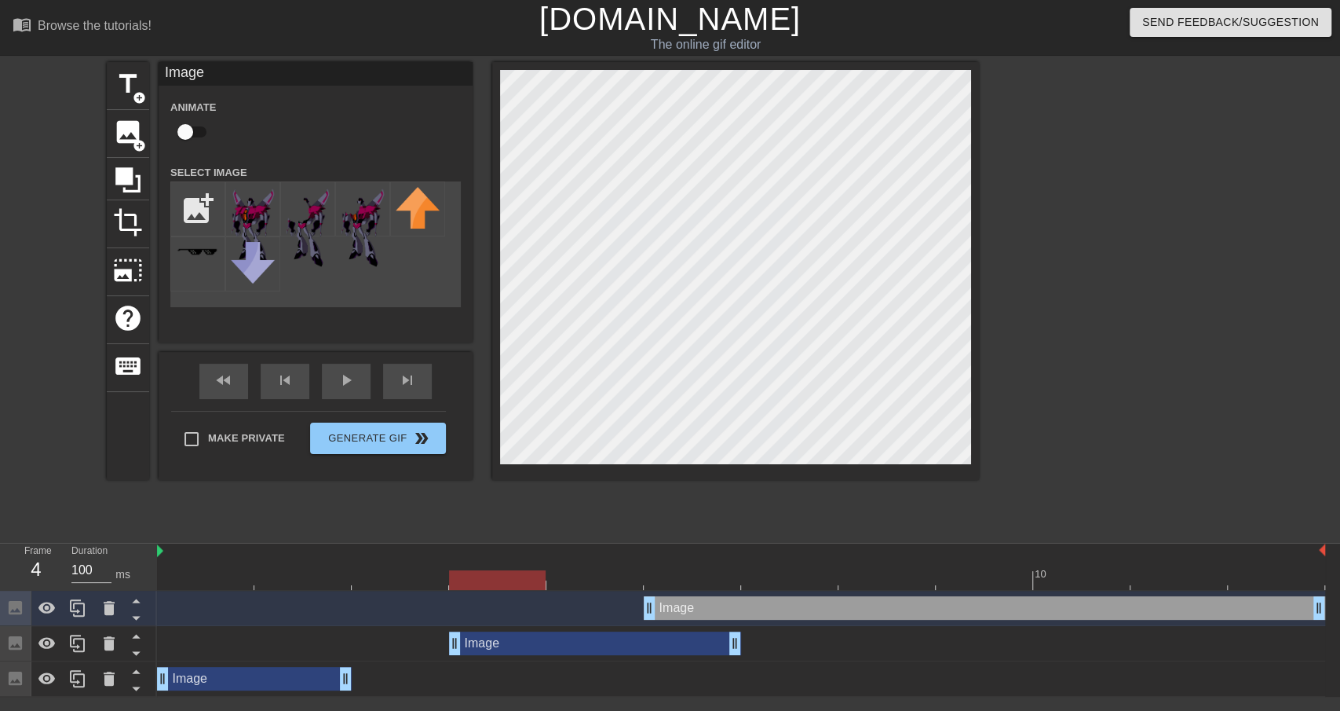
drag, startPoint x: 430, startPoint y: 643, endPoint x: 495, endPoint y: 642, distance: 65.2
click at [514, 640] on div "Image drag_handle drag_handle" at bounding box center [595, 643] width 292 height 24
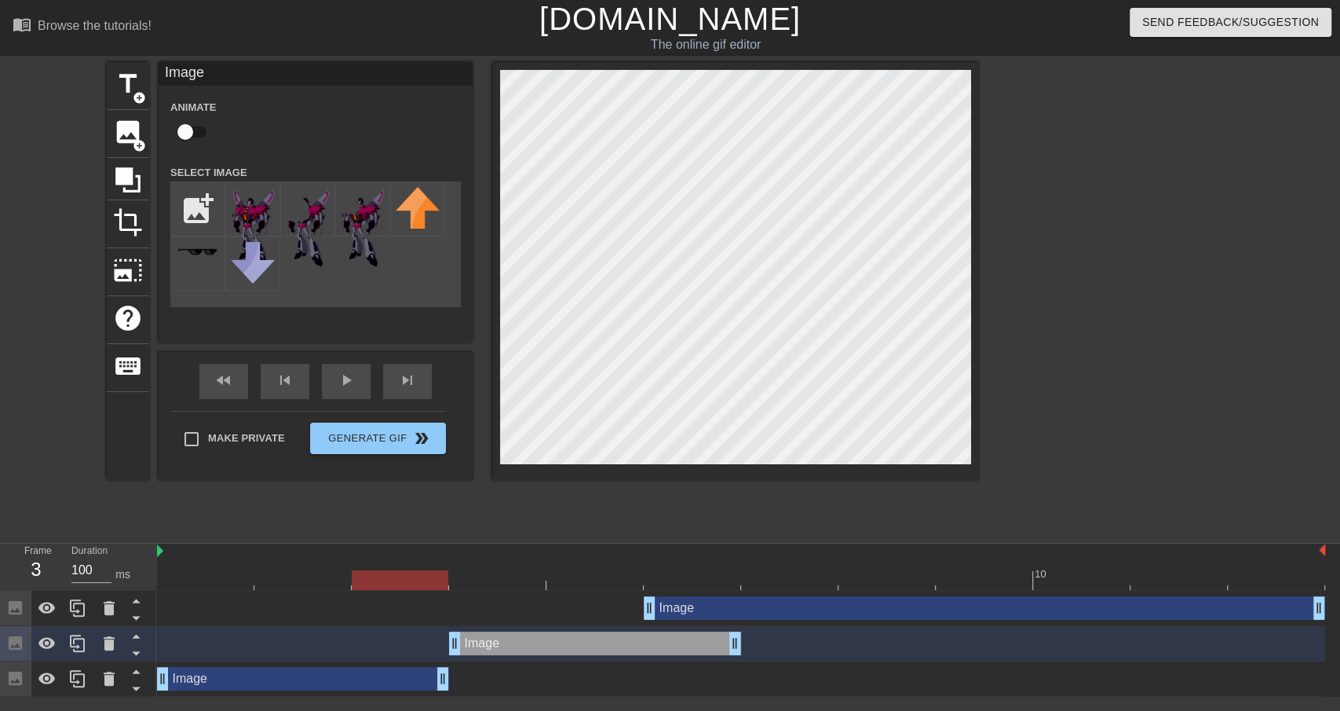
drag, startPoint x: 342, startPoint y: 674, endPoint x: 400, endPoint y: 670, distance: 59.1
click at [400, 670] on div "Image drag_handle drag_handle" at bounding box center [303, 679] width 292 height 24
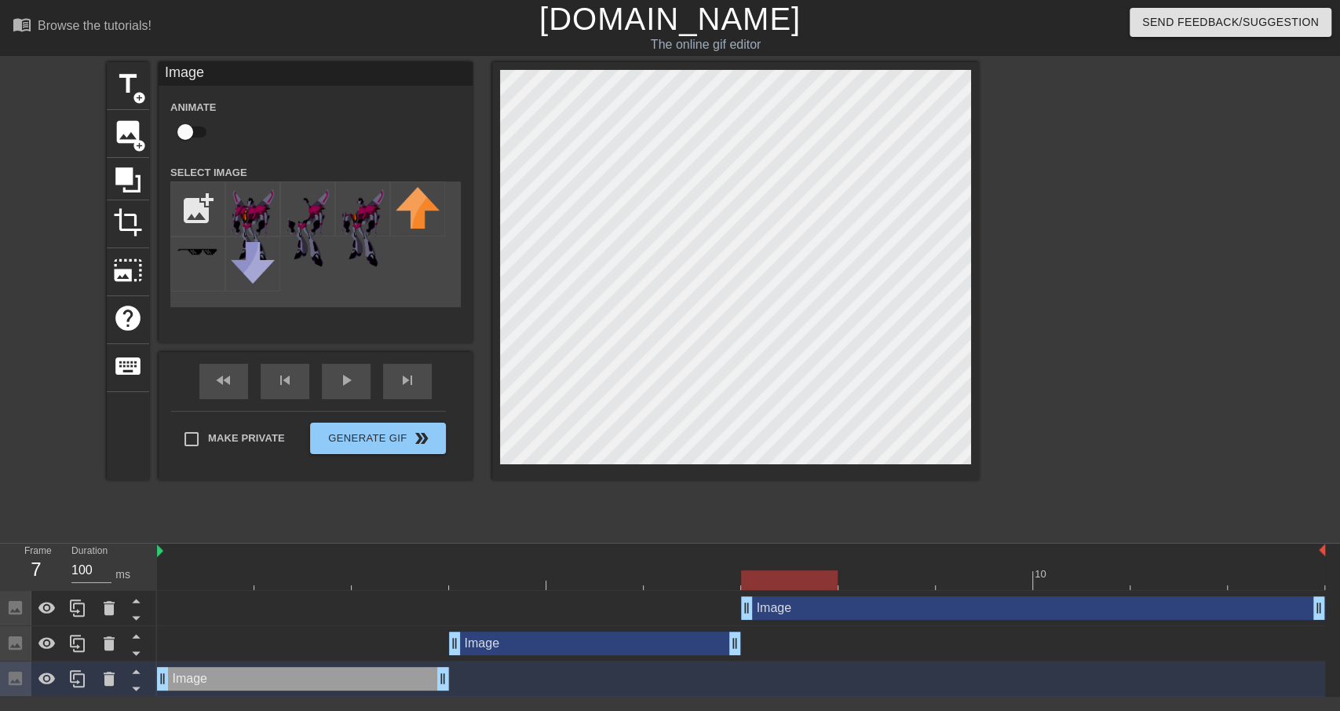
drag, startPoint x: 653, startPoint y: 609, endPoint x: 759, endPoint y: 610, distance: 106.8
click at [759, 610] on div "Image drag_handle drag_handle" at bounding box center [1033, 608] width 584 height 24
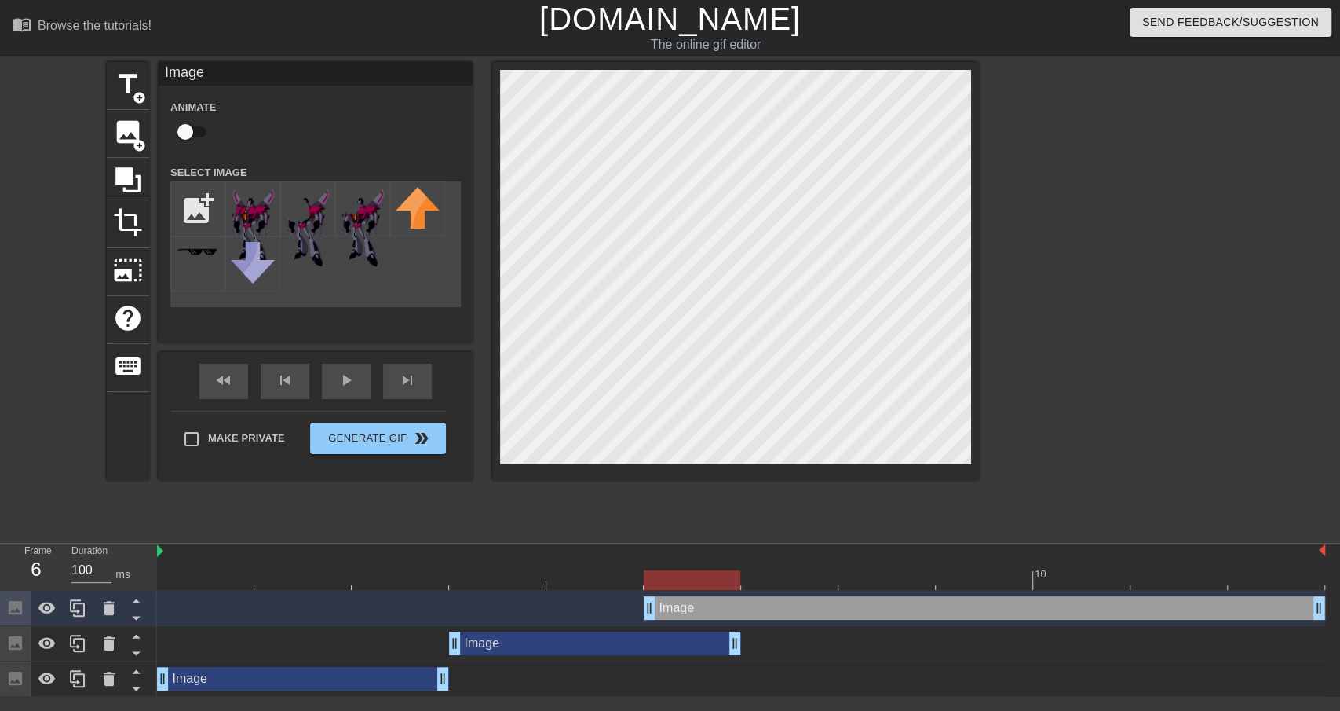
drag, startPoint x: 744, startPoint y: 610, endPoint x: 670, endPoint y: 610, distance: 74.6
click at [670, 610] on div "Image drag_handle drag_handle" at bounding box center [985, 608] width 682 height 24
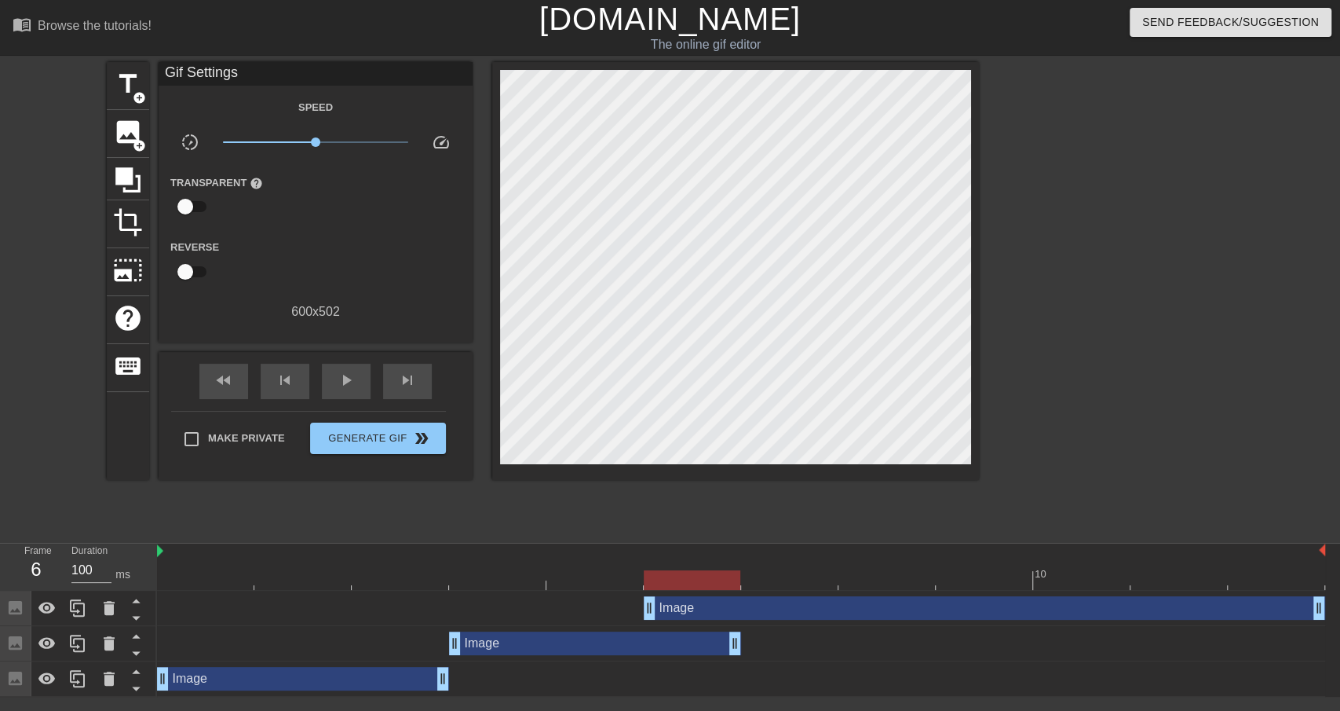
click at [250, 614] on div "Image drag_handle drag_handle" at bounding box center [741, 608] width 1168 height 24
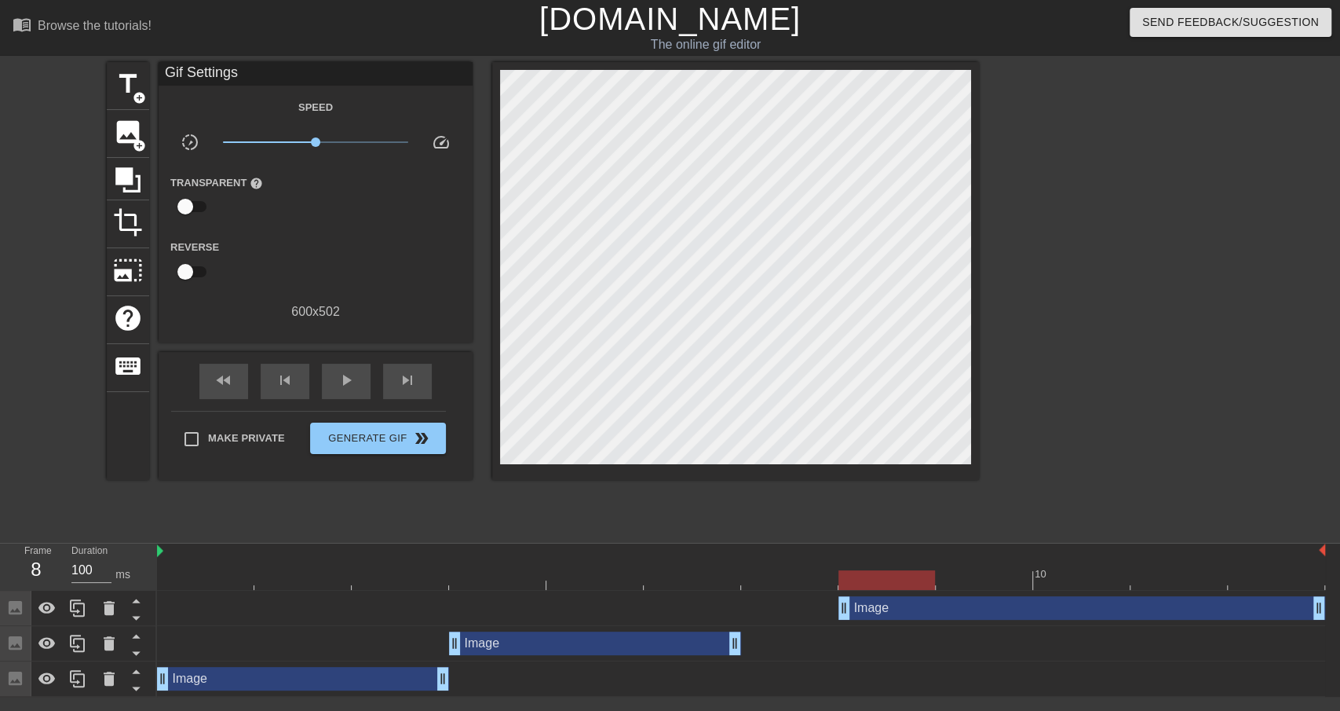
drag, startPoint x: 653, startPoint y: 612, endPoint x: 831, endPoint y: 612, distance: 178.2
click at [831, 612] on div "Image drag_handle drag_handle" at bounding box center [741, 608] width 1168 height 24
drag, startPoint x: 734, startPoint y: 645, endPoint x: 748, endPoint y: 642, distance: 13.7
click at [786, 643] on div "Image drag_handle drag_handle" at bounding box center [643, 643] width 389 height 24
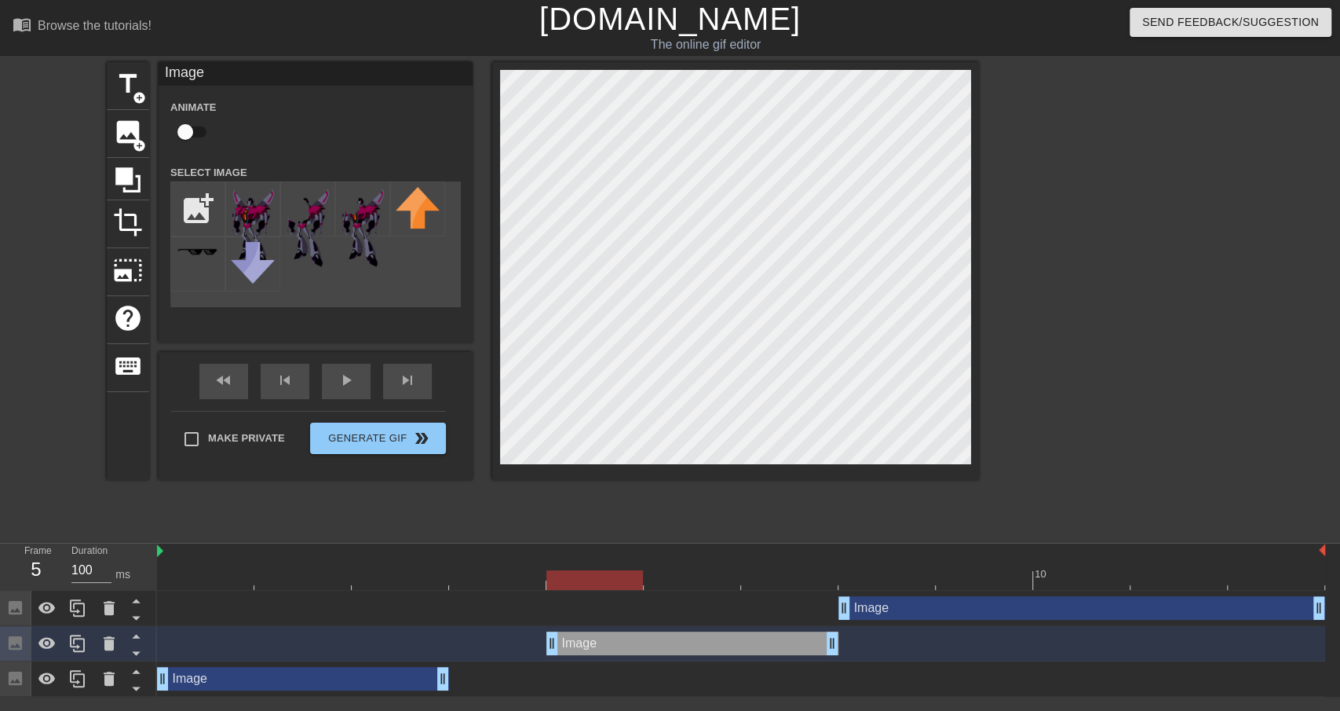
drag, startPoint x: 455, startPoint y: 648, endPoint x: 516, endPoint y: 647, distance: 60.5
click at [517, 647] on div "Image drag_handle drag_handle" at bounding box center [741, 643] width 1168 height 24
click at [446, 678] on div "Image drag_handle drag_handle" at bounding box center [303, 679] width 292 height 24
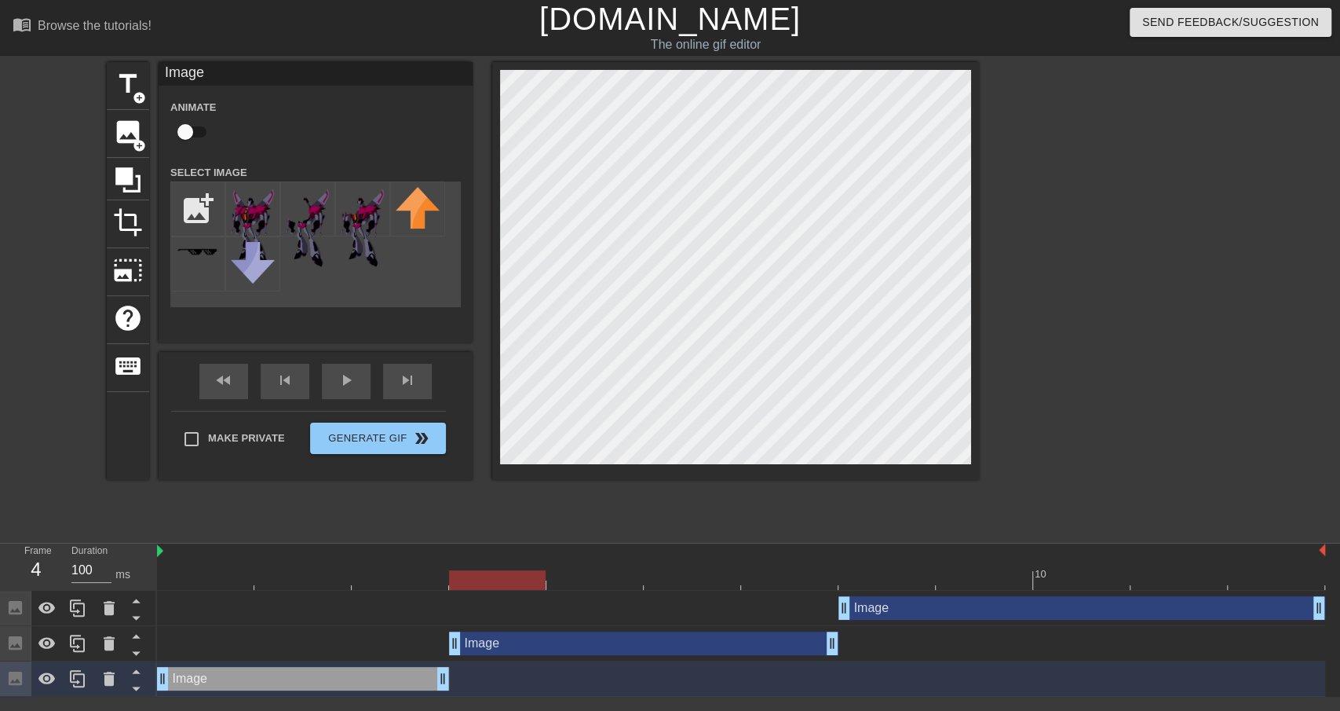
drag, startPoint x: 550, startPoint y: 641, endPoint x: 487, endPoint y: 646, distance: 63.8
click at [487, 646] on div "Image drag_handle drag_handle" at bounding box center [643, 643] width 389 height 24
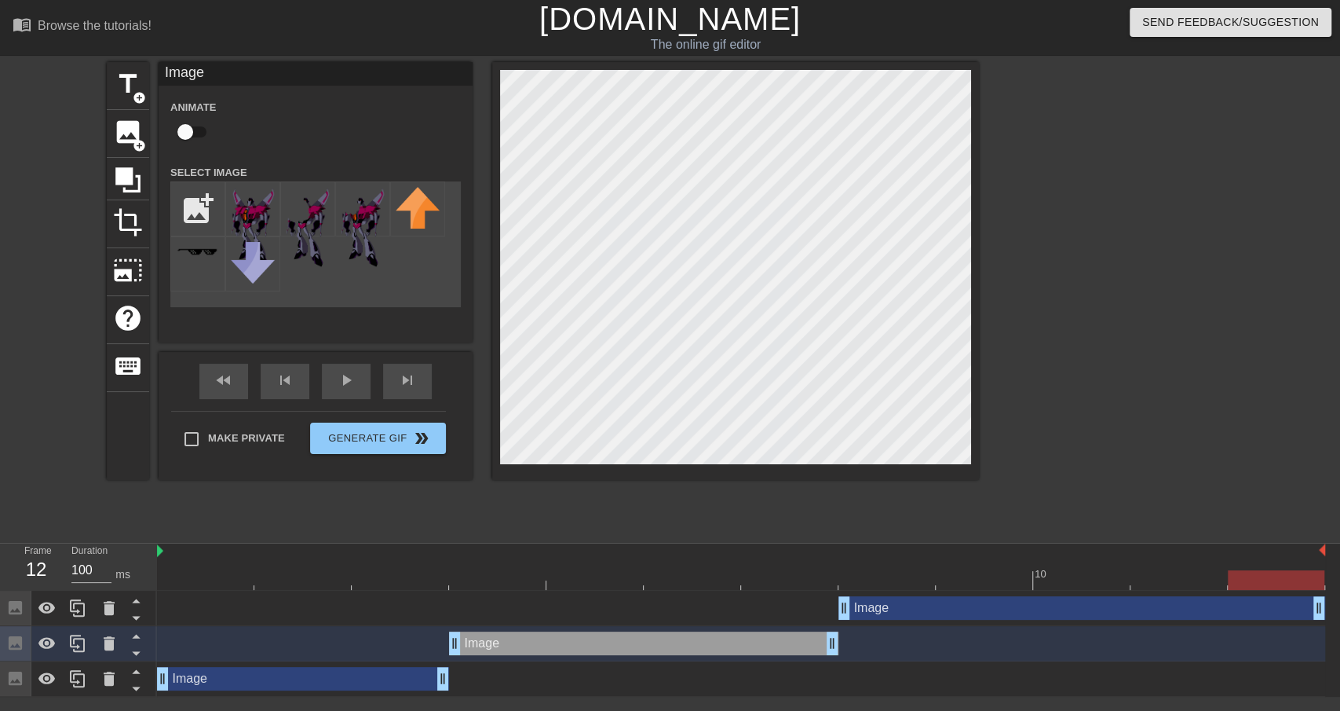
drag, startPoint x: 177, startPoint y: 575, endPoint x: 1284, endPoint y: 587, distance: 1107.2
click at [1284, 587] on div at bounding box center [741, 580] width 1168 height 20
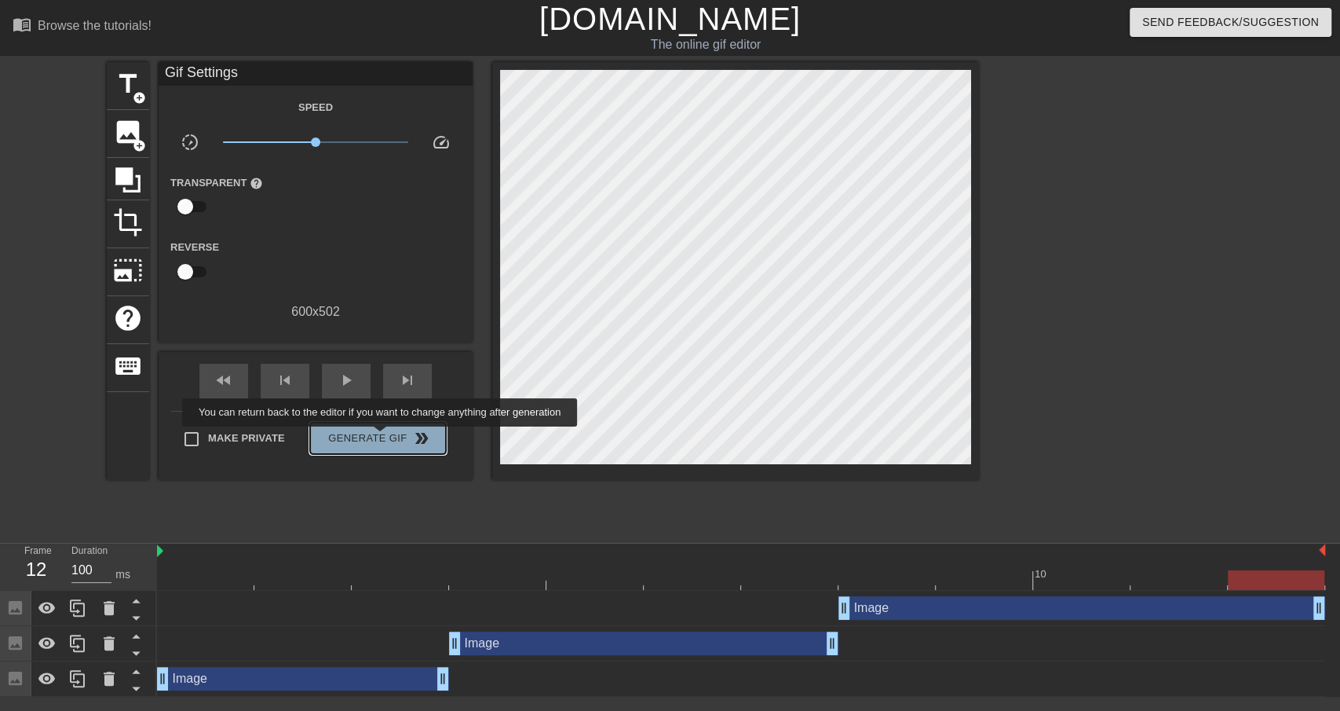
click at [382, 437] on span "Generate Gif double_arrow" at bounding box center [377, 438] width 123 height 19
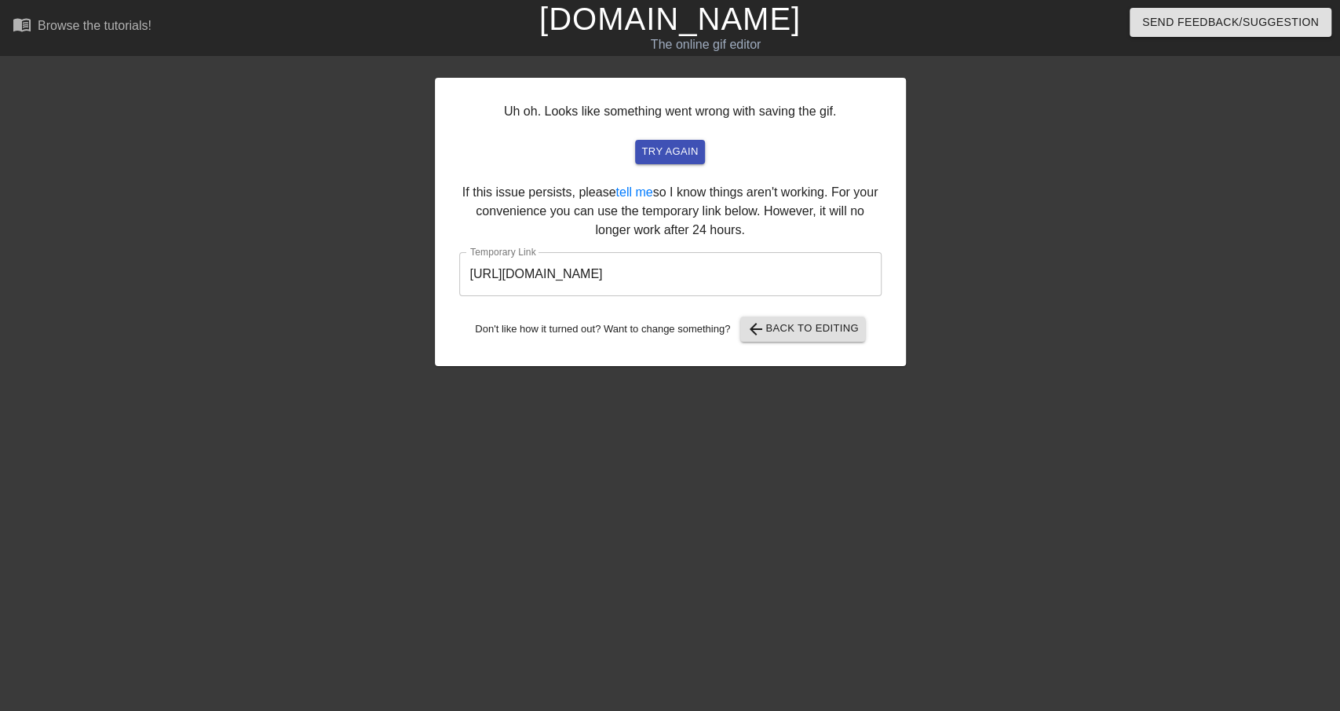
click at [715, 280] on input "[URL][DOMAIN_NAME]" at bounding box center [670, 274] width 422 height 44
click at [663, 150] on span "try again" at bounding box center [670, 152] width 57 height 18
